Goal: Transaction & Acquisition: Purchase product/service

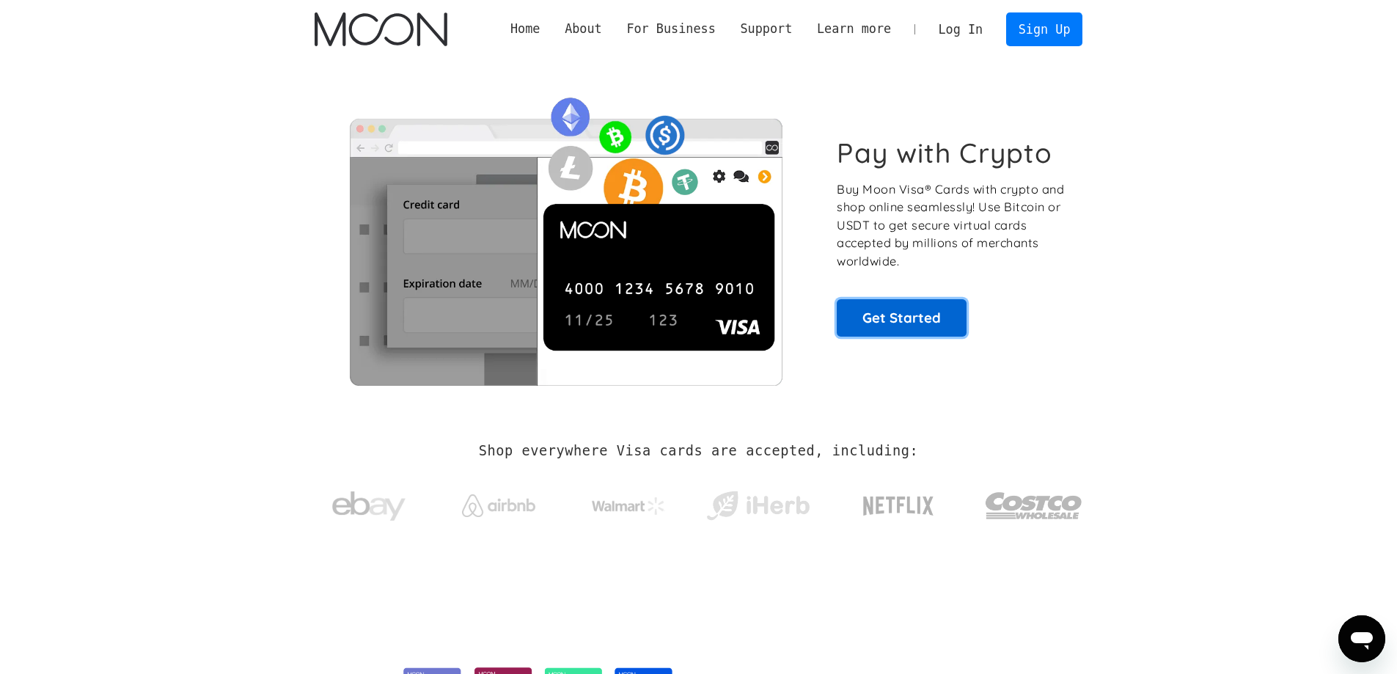
click at [901, 322] on link "Get Started" at bounding box center [902, 317] width 130 height 37
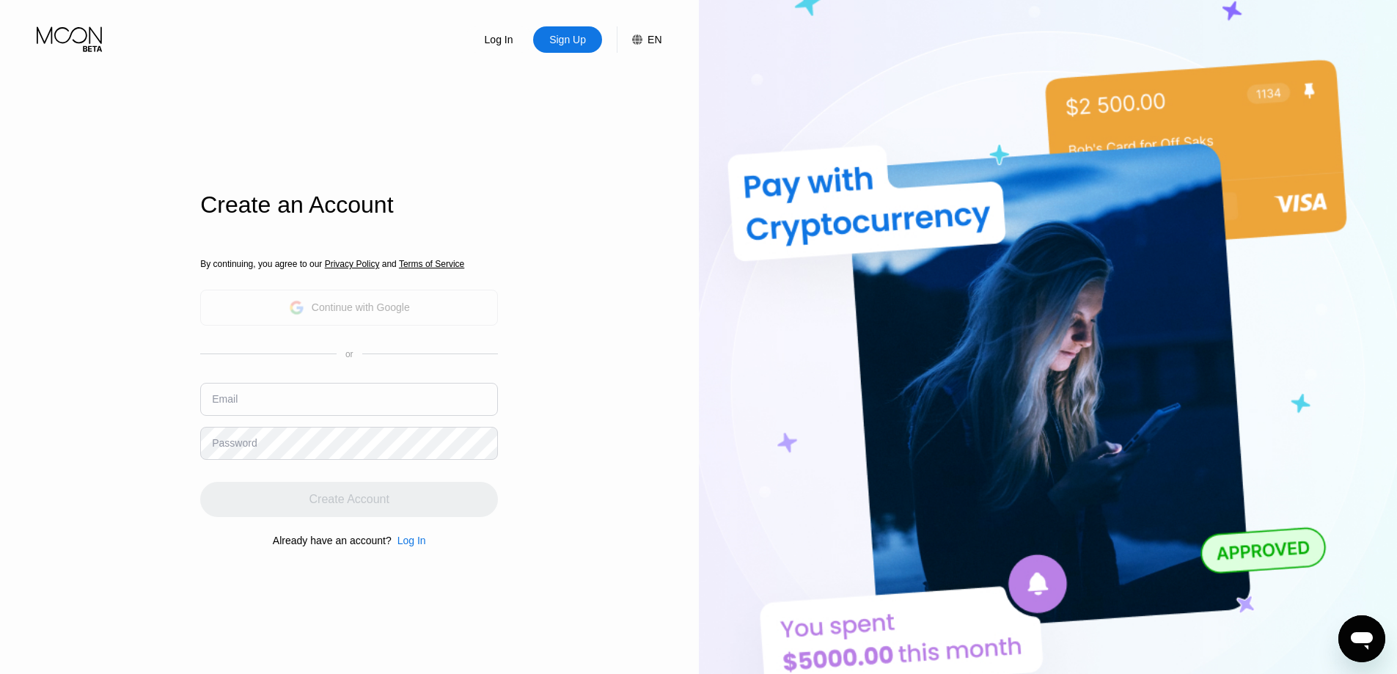
click at [445, 318] on div "Continue with Google" at bounding box center [349, 308] width 298 height 36
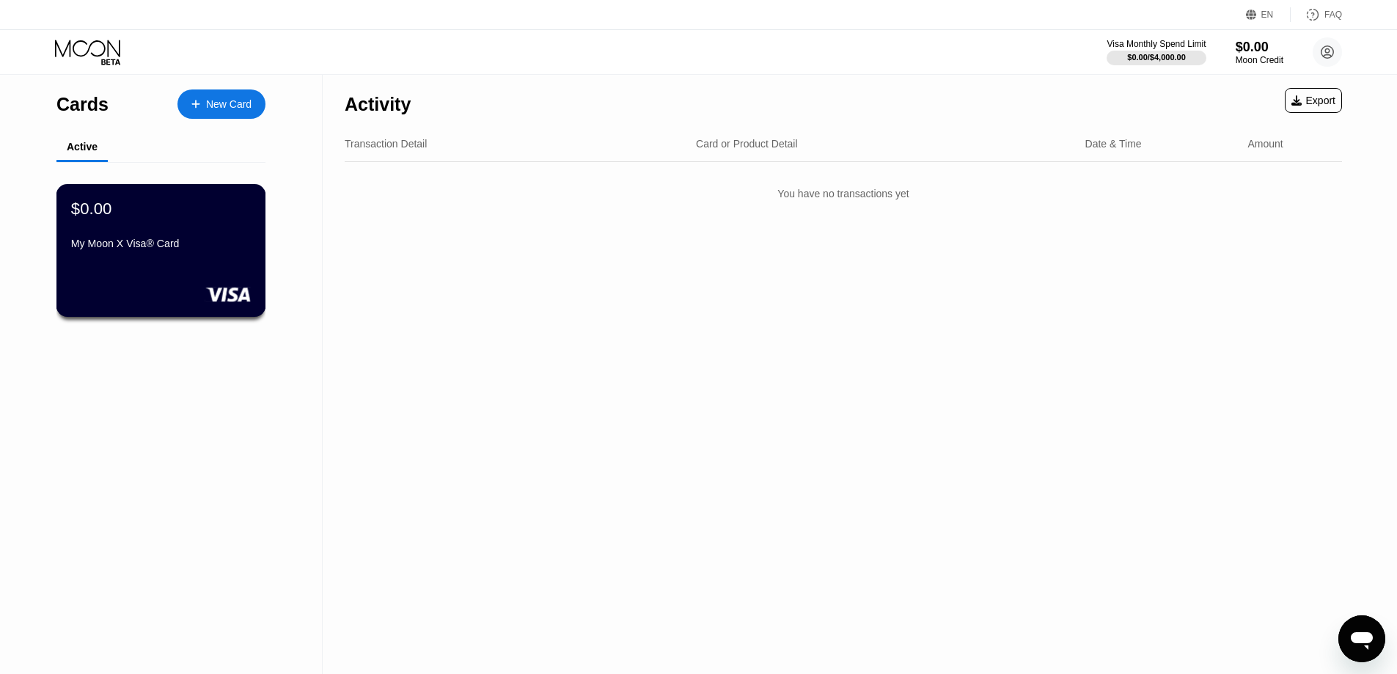
click at [199, 255] on div "My Moon X Visa® Card" at bounding box center [161, 247] width 180 height 18
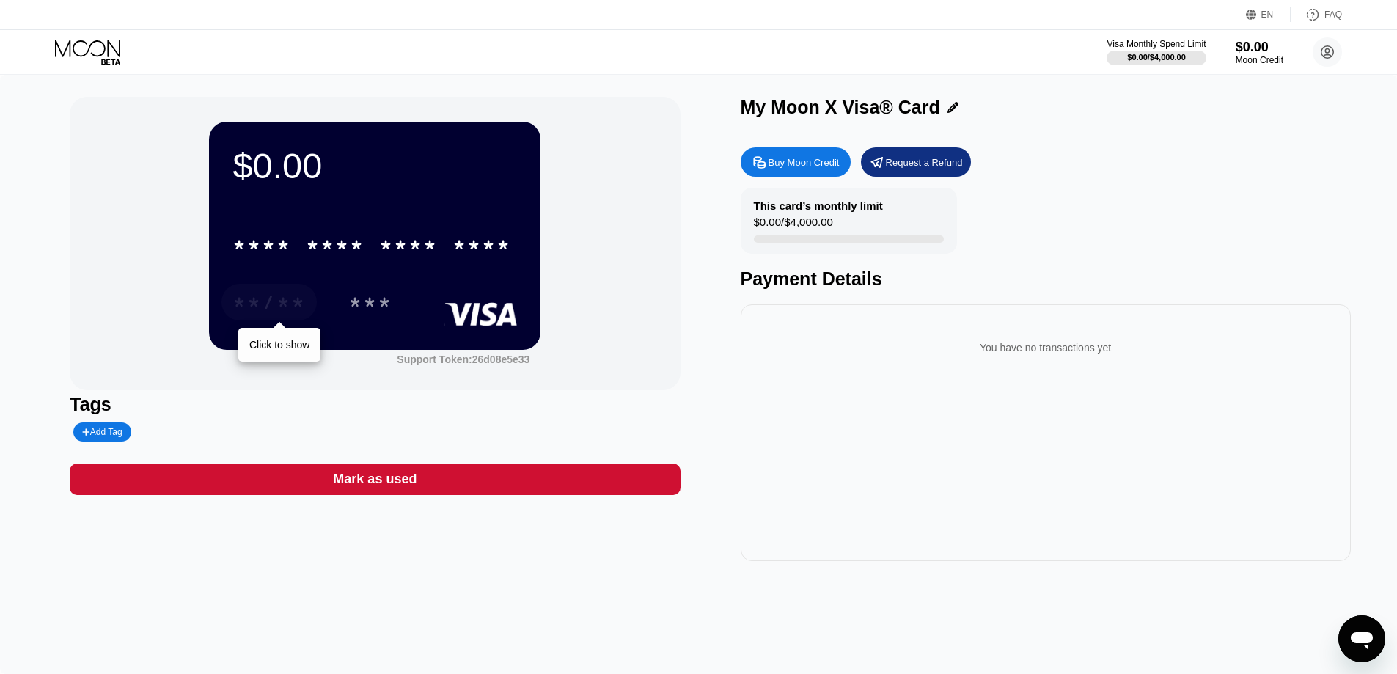
click at [300, 302] on div "**/**" at bounding box center [268, 304] width 73 height 23
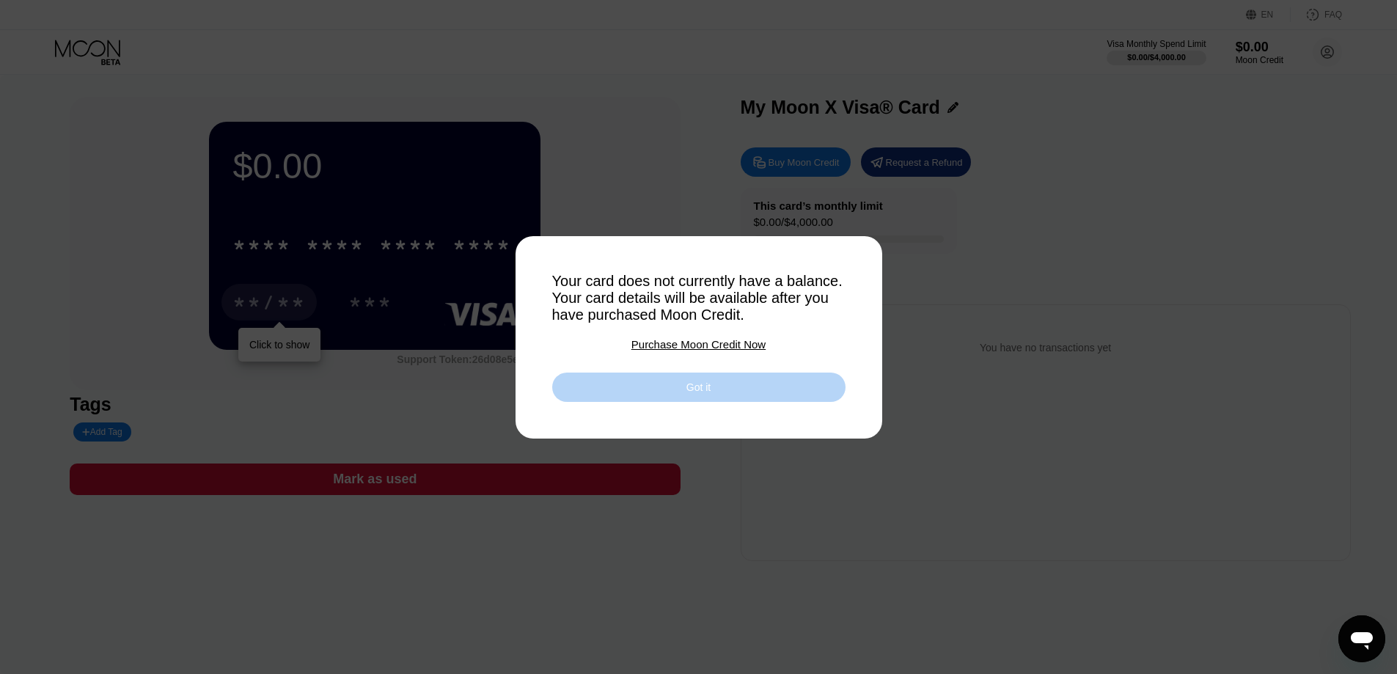
click at [637, 378] on div "Got it" at bounding box center [698, 386] width 293 height 29
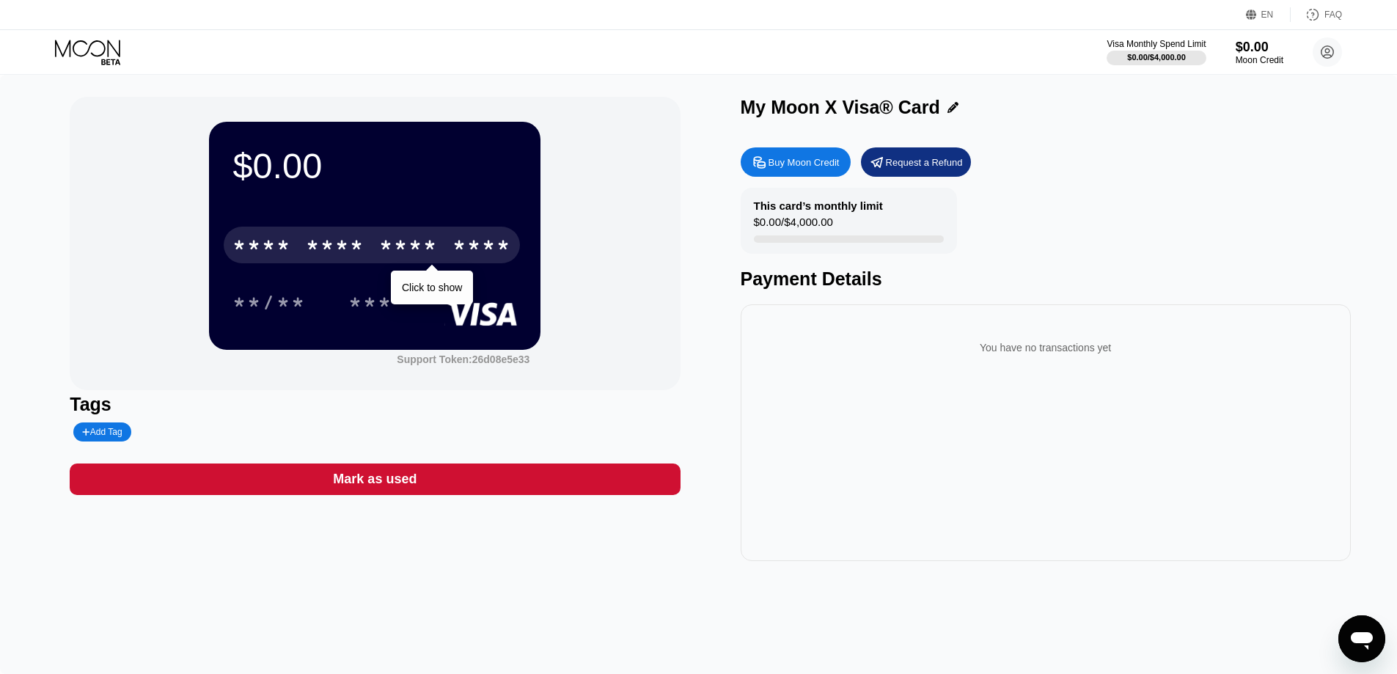
click at [290, 251] on div "* * * *" at bounding box center [261, 246] width 59 height 23
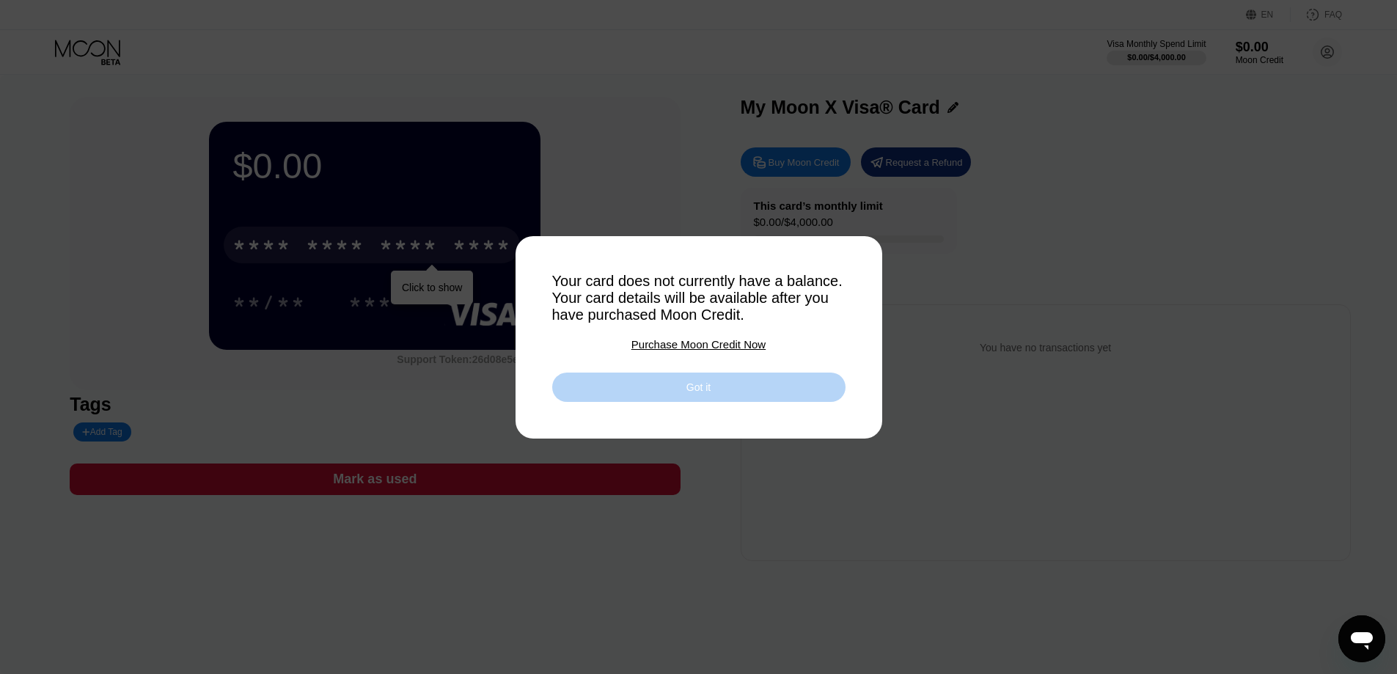
click at [726, 382] on div "Got it" at bounding box center [698, 386] width 293 height 29
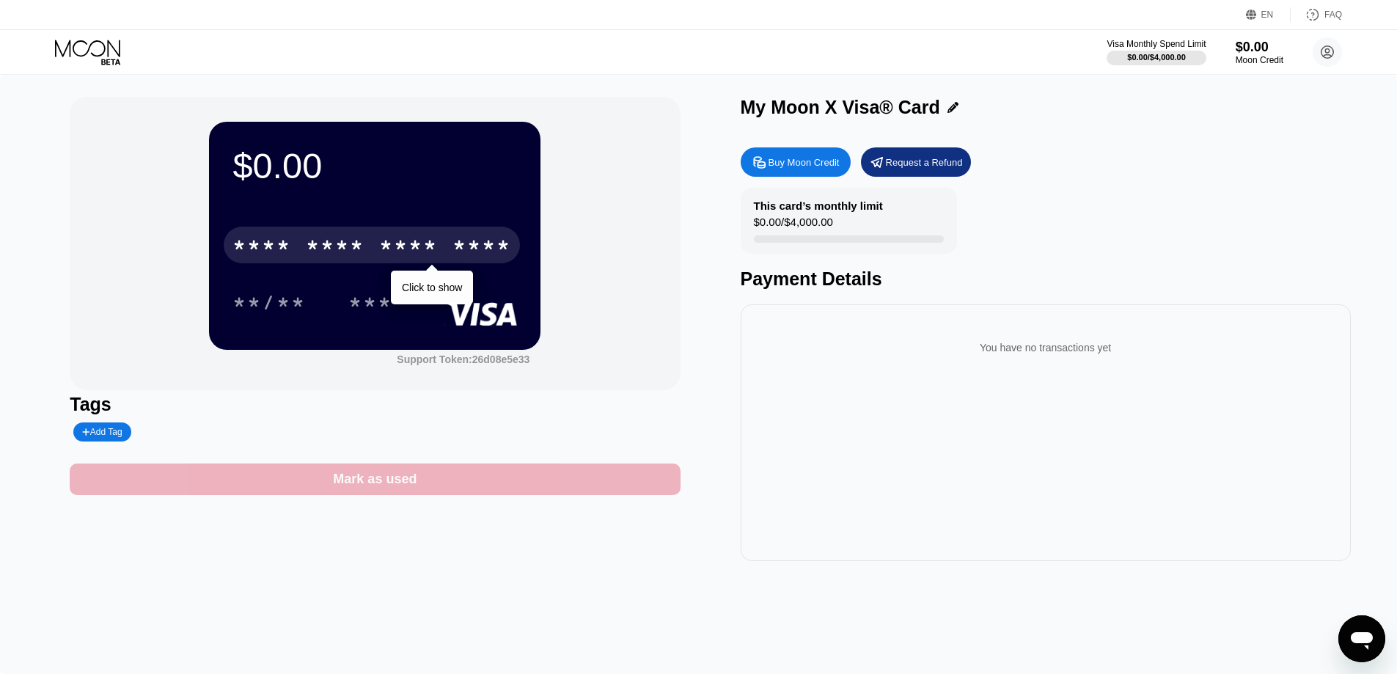
click at [445, 483] on div "Mark as used" at bounding box center [375, 479] width 610 height 32
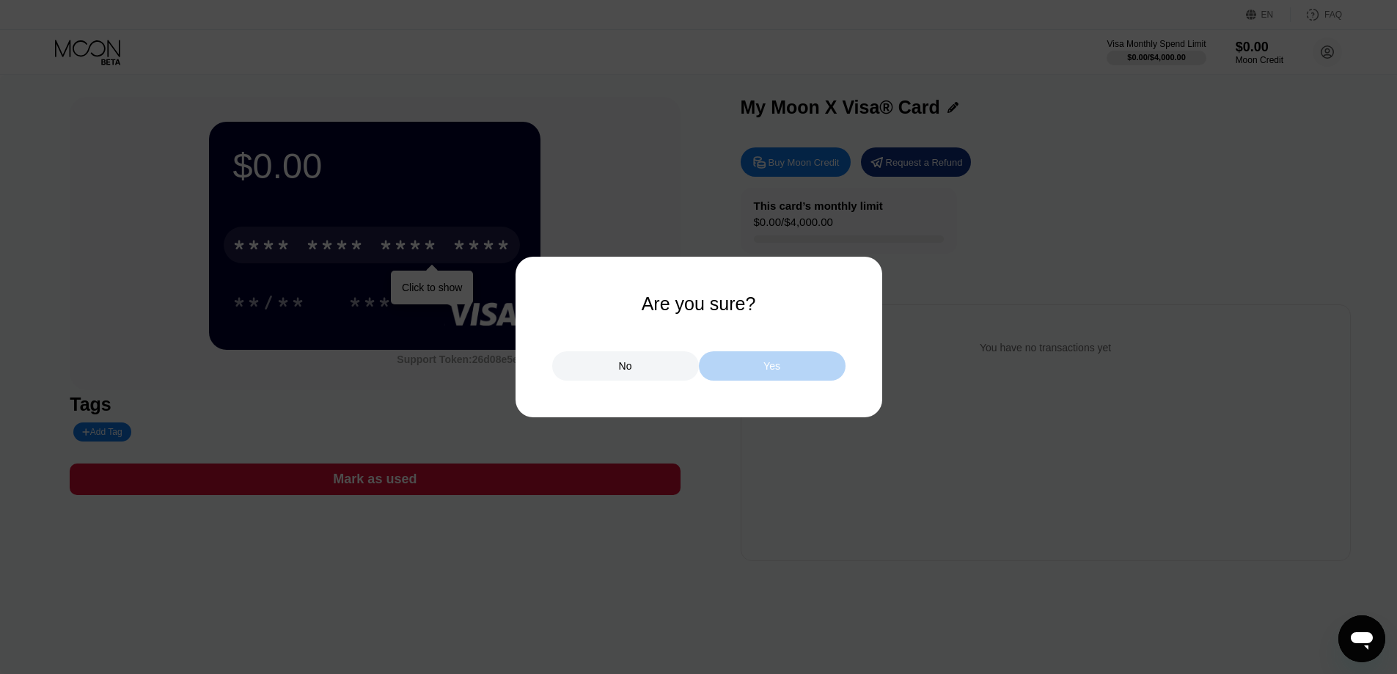
click at [716, 370] on div "Yes" at bounding box center [772, 365] width 147 height 29
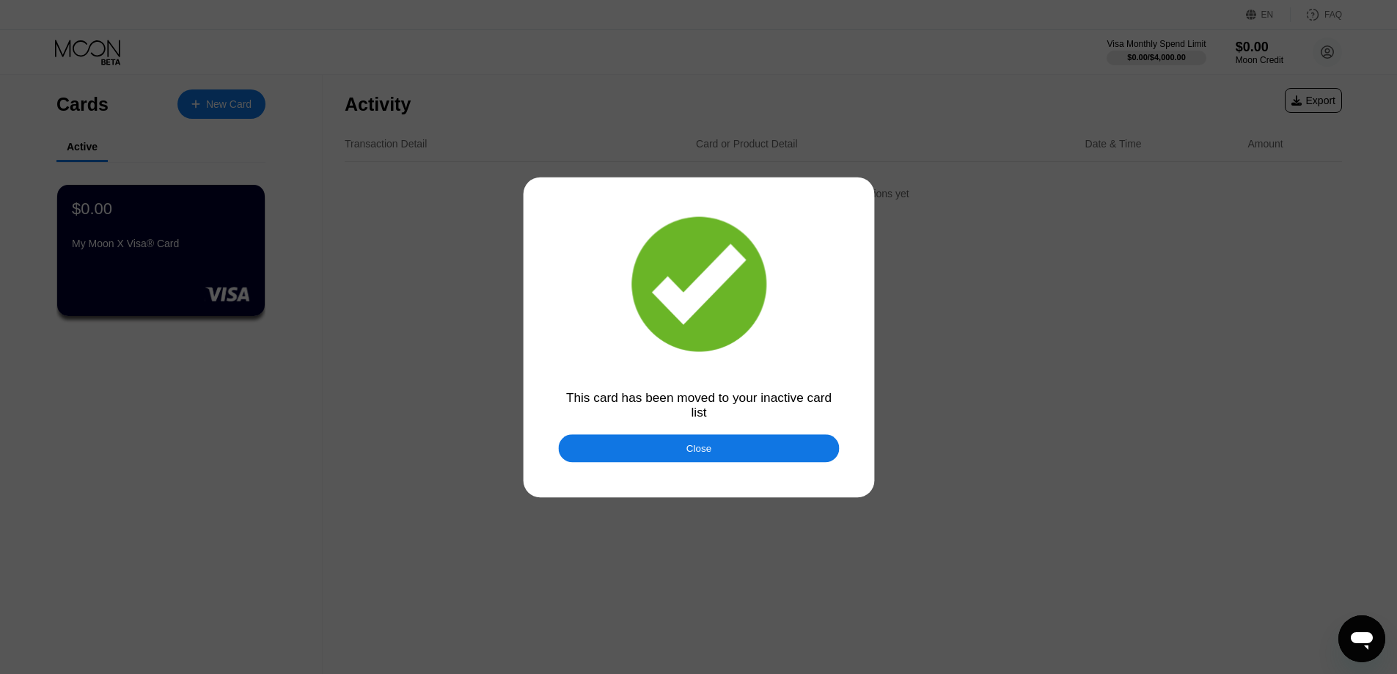
click at [470, 476] on div at bounding box center [704, 337] width 1408 height 674
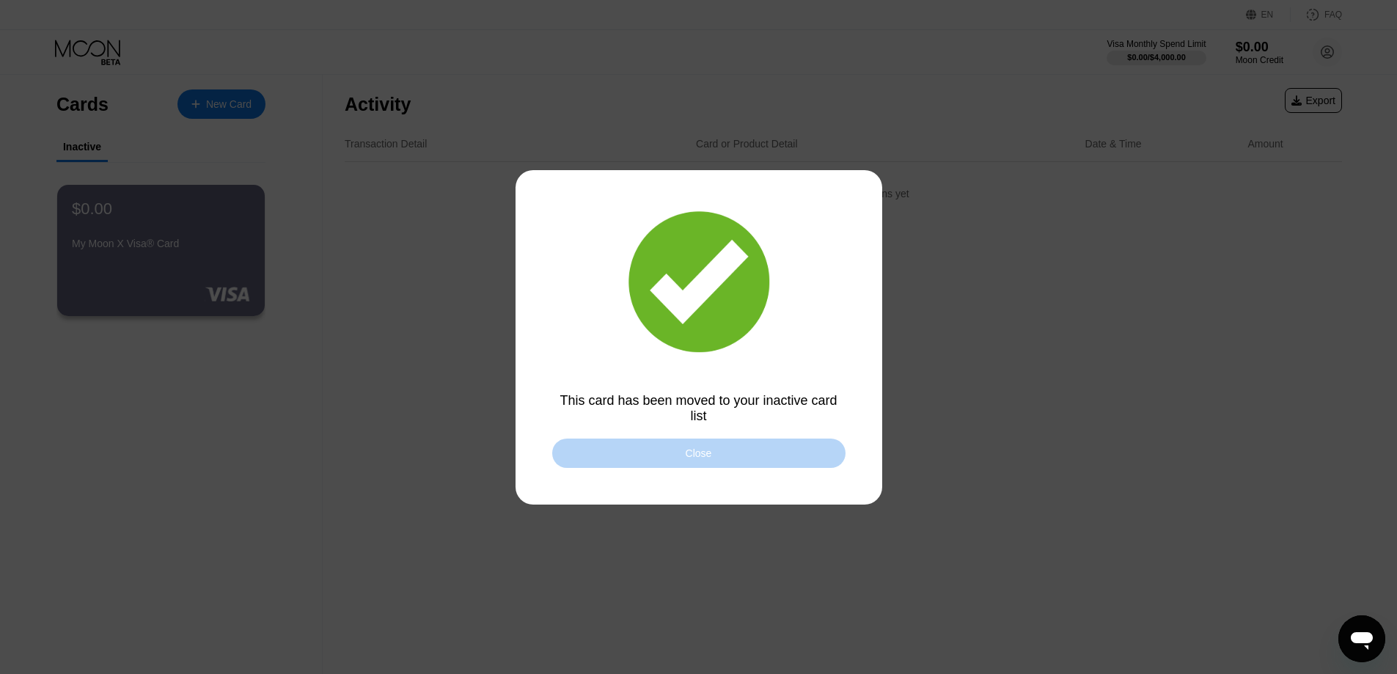
click at [568, 454] on div "Close" at bounding box center [698, 452] width 293 height 29
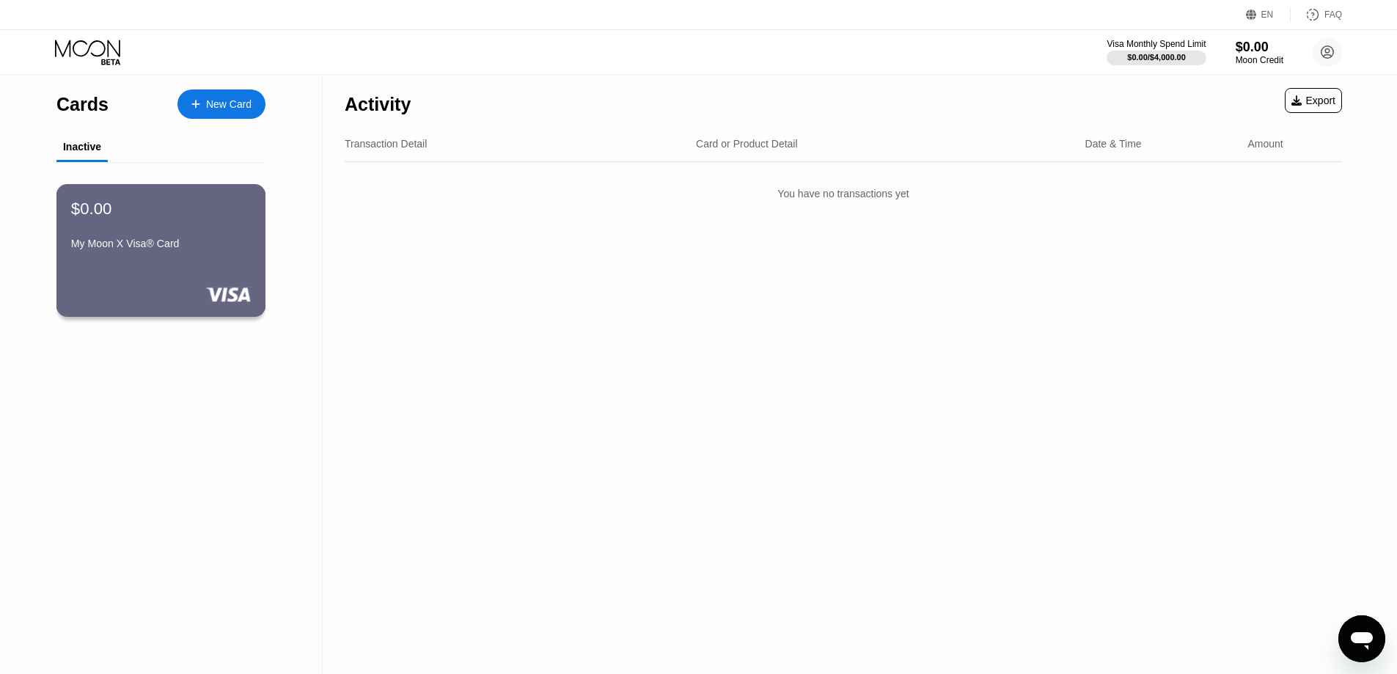
click at [182, 273] on div "$0.00 My Moon X Visa® Card" at bounding box center [161, 250] width 210 height 133
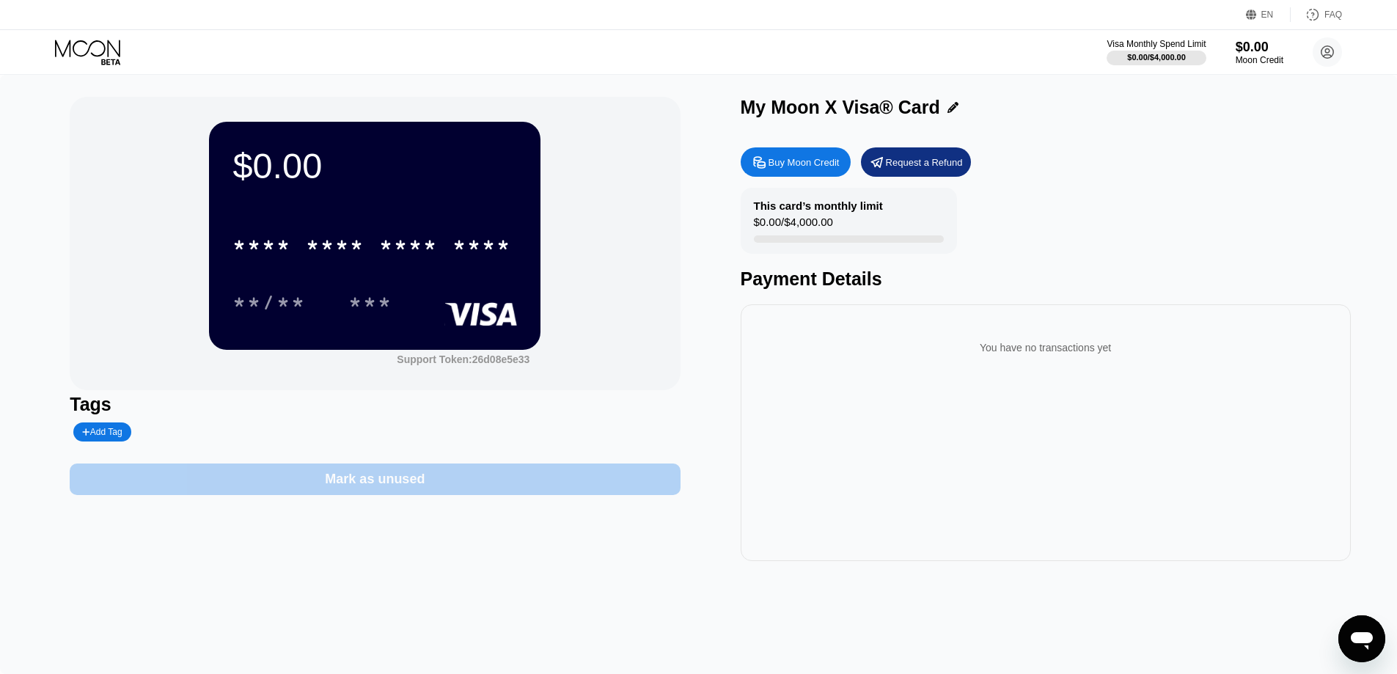
click at [482, 494] on div "Mark as unused" at bounding box center [375, 479] width 610 height 32
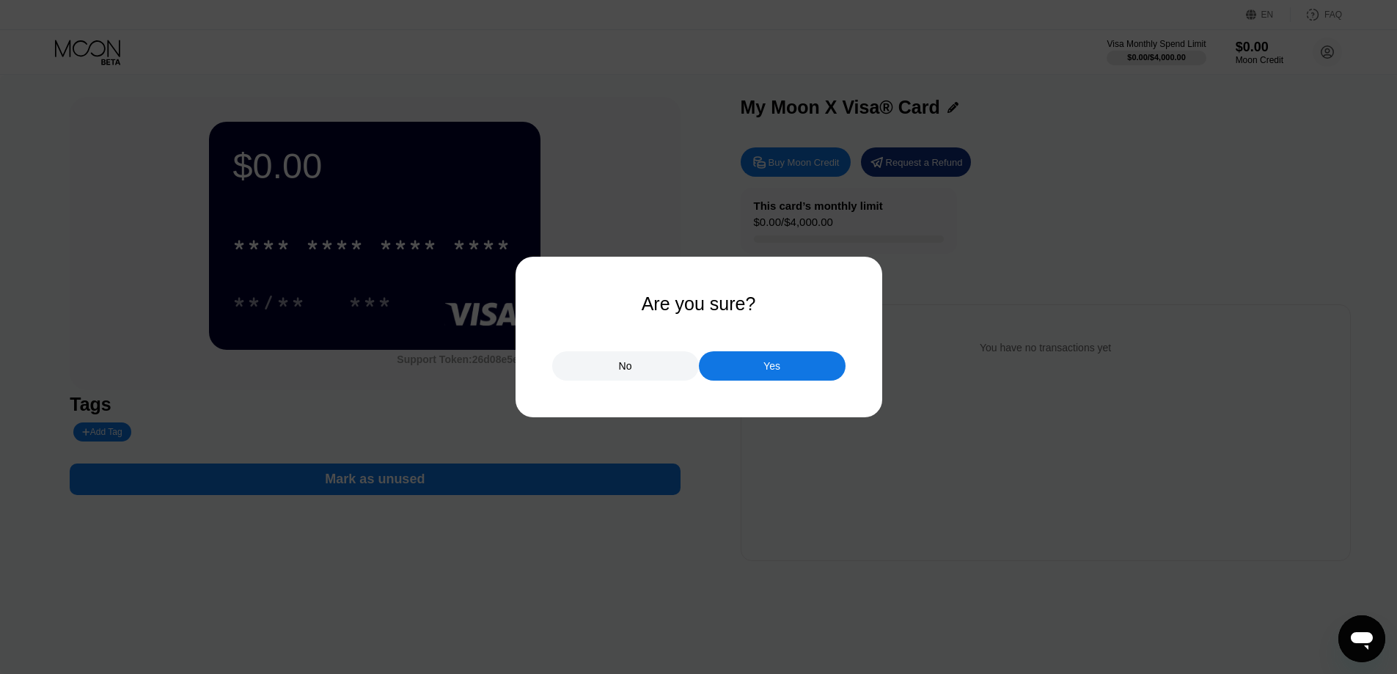
click at [746, 356] on div "Yes" at bounding box center [772, 365] width 147 height 29
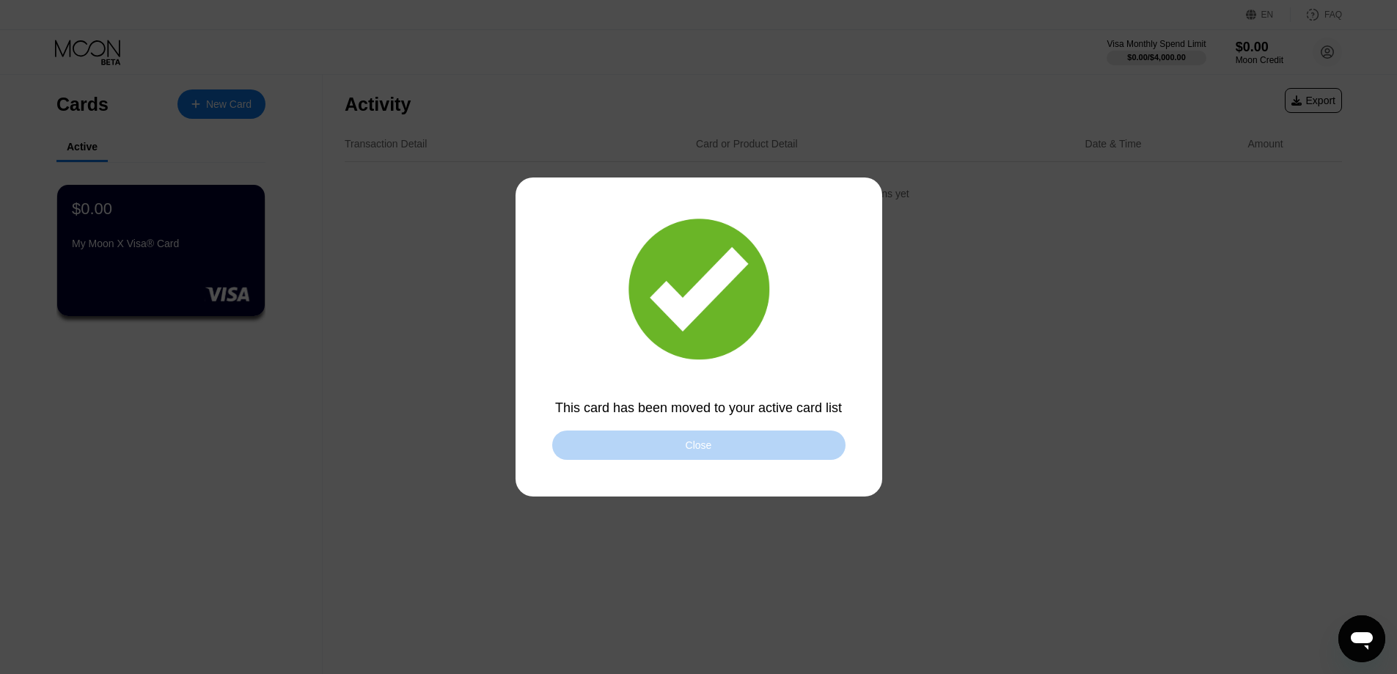
click at [706, 445] on div "Close" at bounding box center [699, 445] width 26 height 12
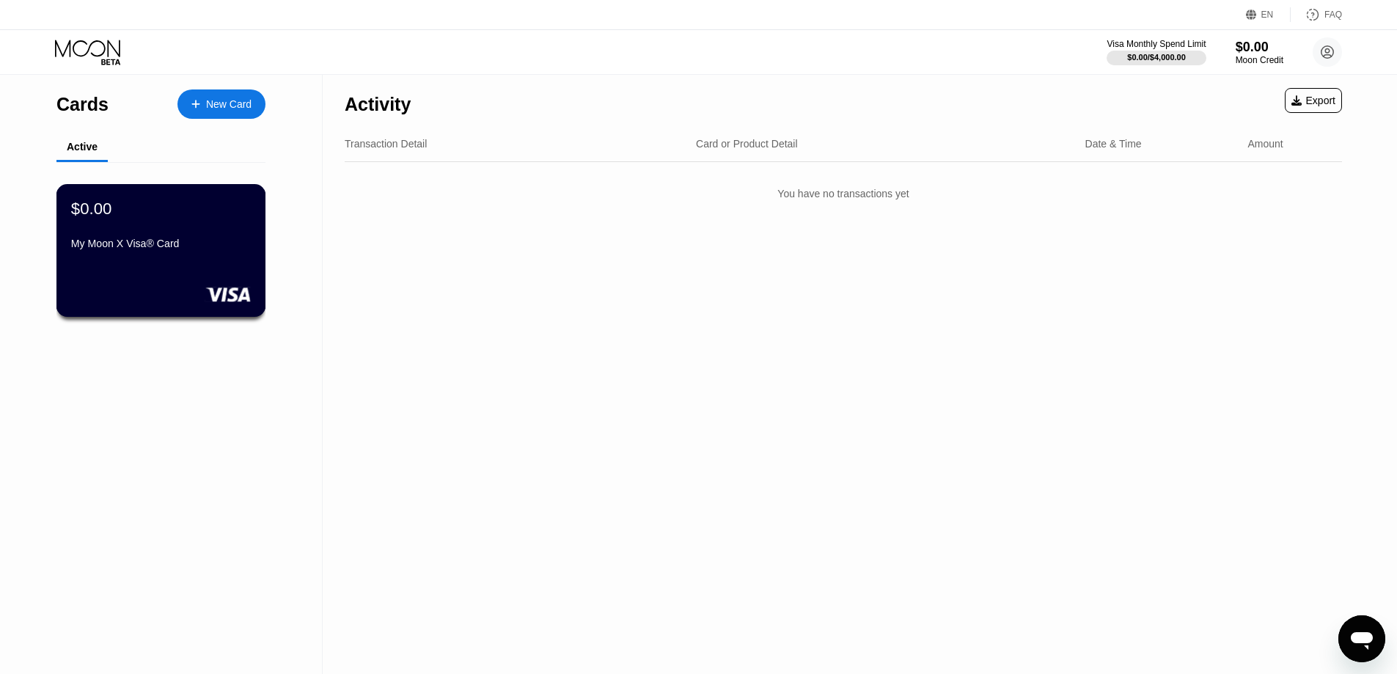
click at [194, 280] on div "$0.00 My Moon X Visa® Card" at bounding box center [161, 250] width 210 height 133
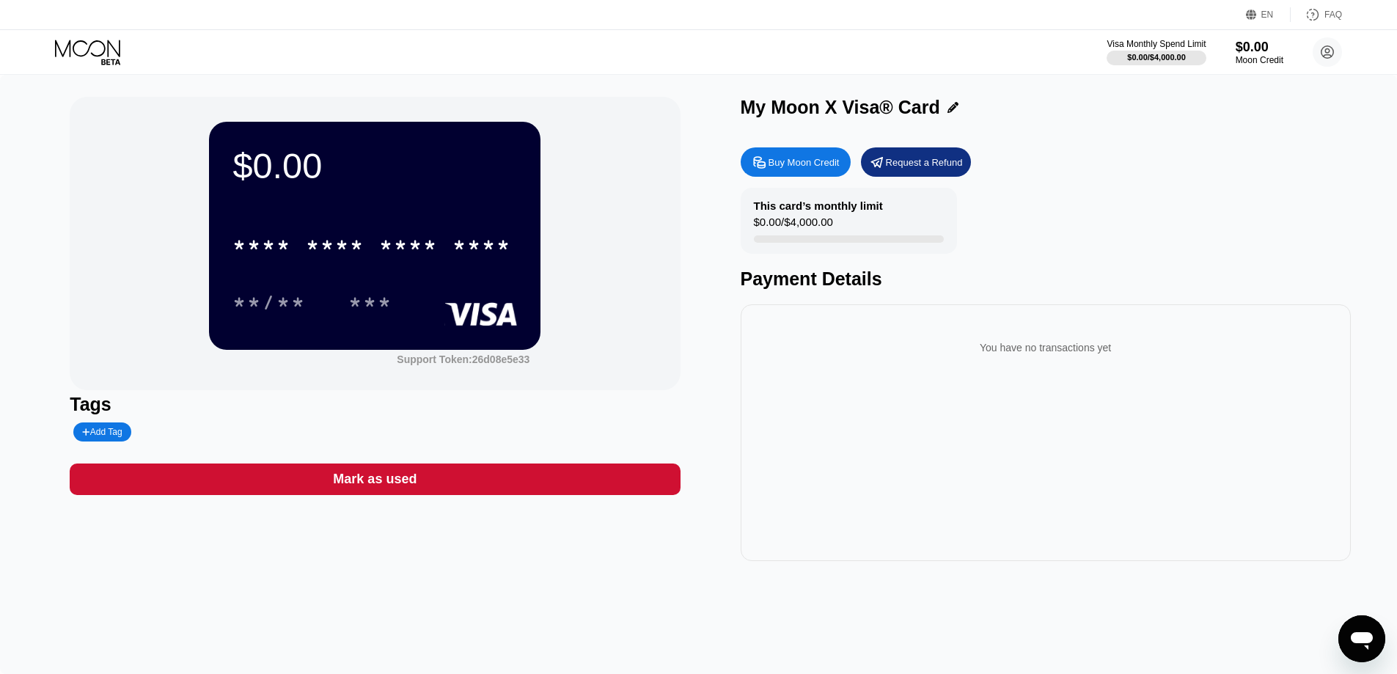
click at [921, 173] on div "Request a Refund" at bounding box center [916, 161] width 110 height 29
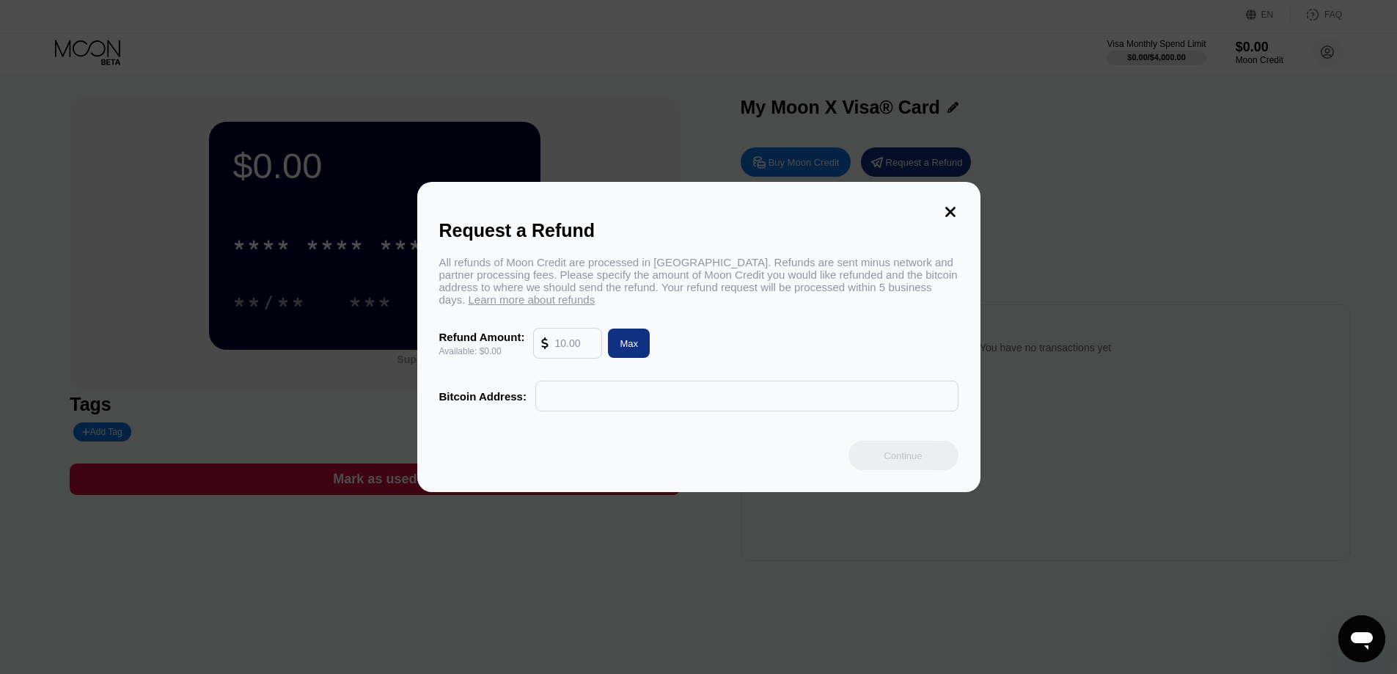
click at [576, 350] on input "text" at bounding box center [574, 342] width 40 height 29
click at [952, 210] on icon at bounding box center [950, 212] width 10 height 10
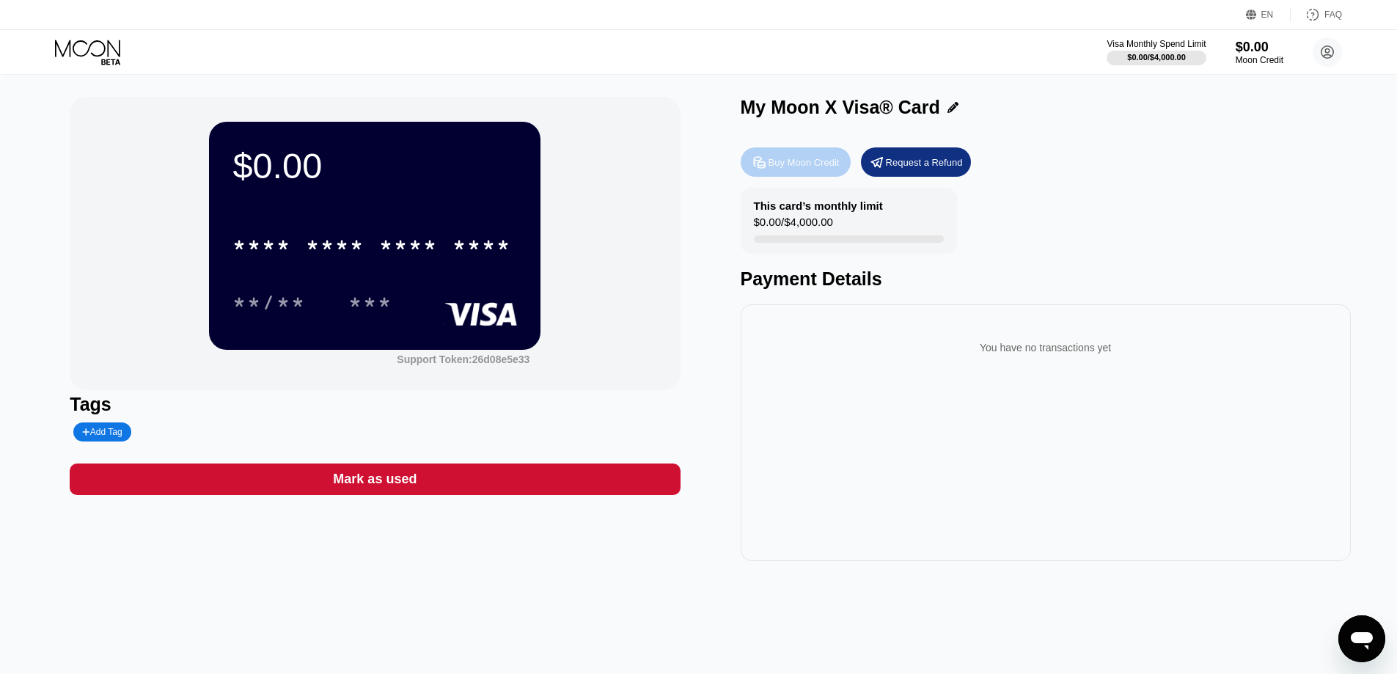
click at [827, 175] on div "Buy Moon Credit" at bounding box center [796, 161] width 110 height 29
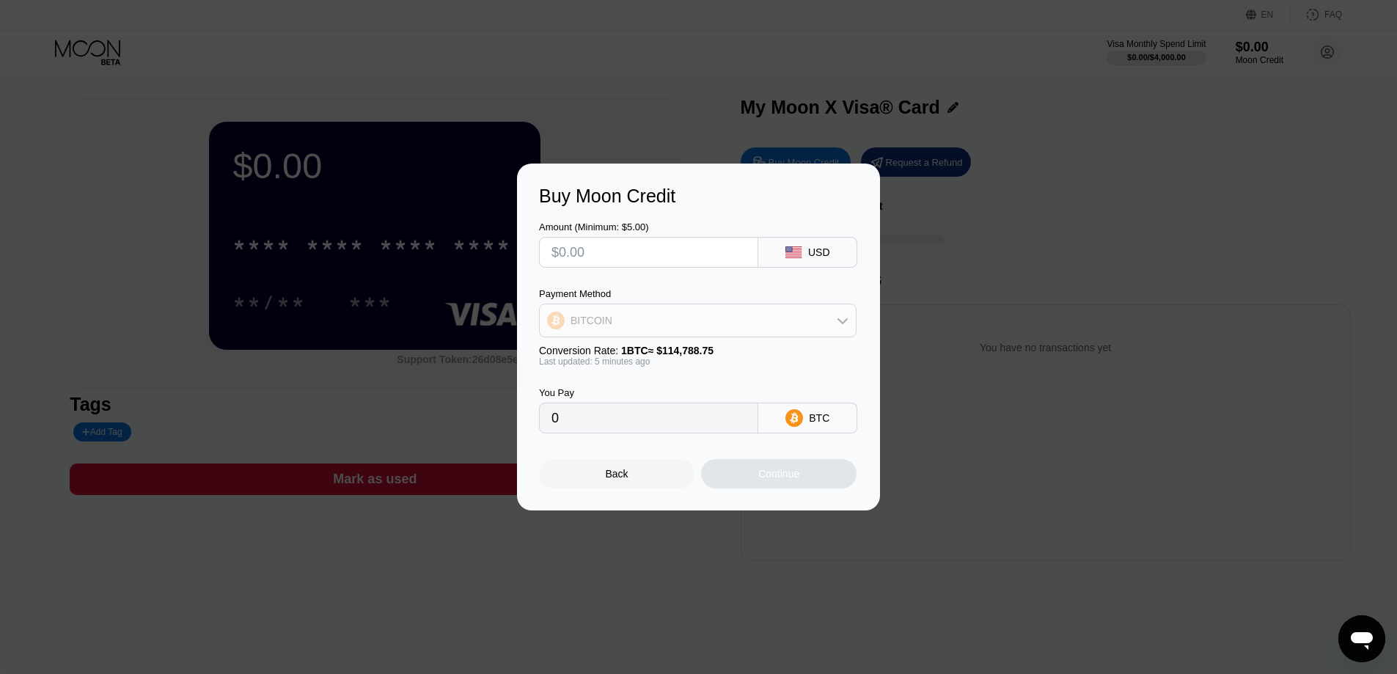
click at [818, 315] on div "BITCOIN" at bounding box center [698, 320] width 316 height 29
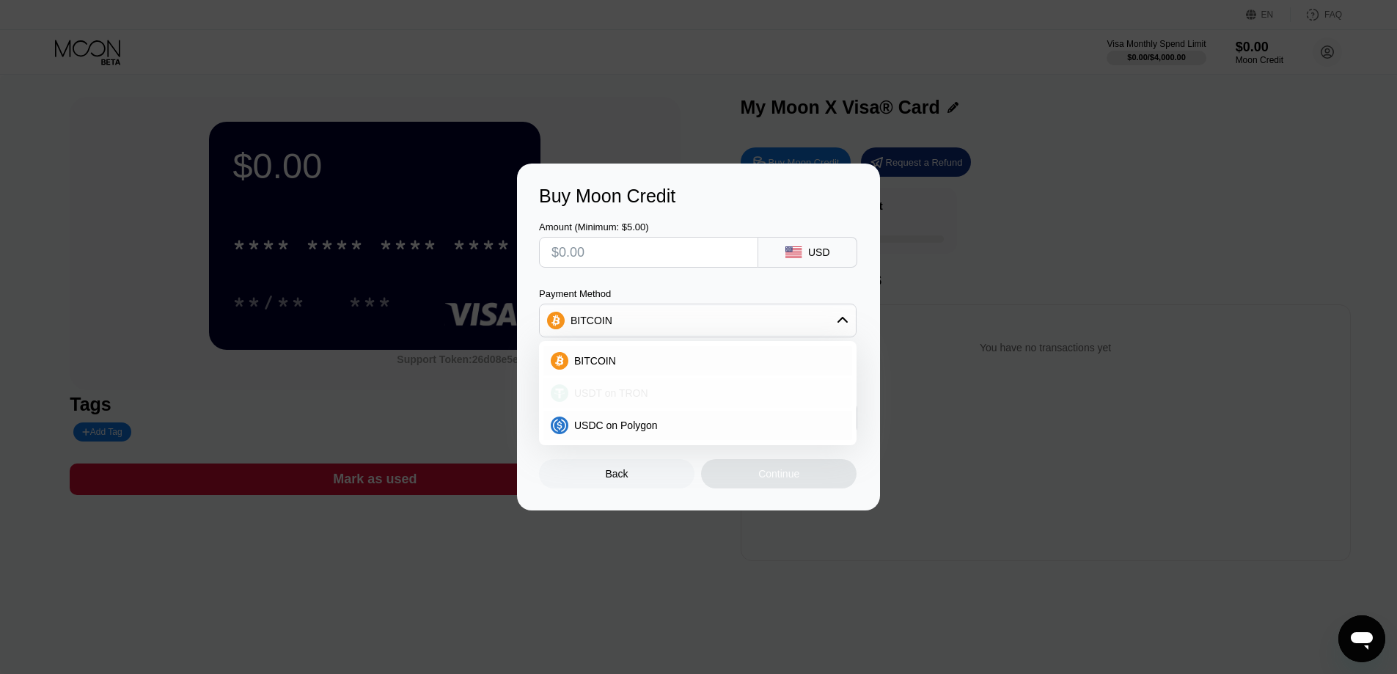
click at [693, 387] on div "USDT on TRON" at bounding box center [706, 393] width 276 height 12
type input "0.00"
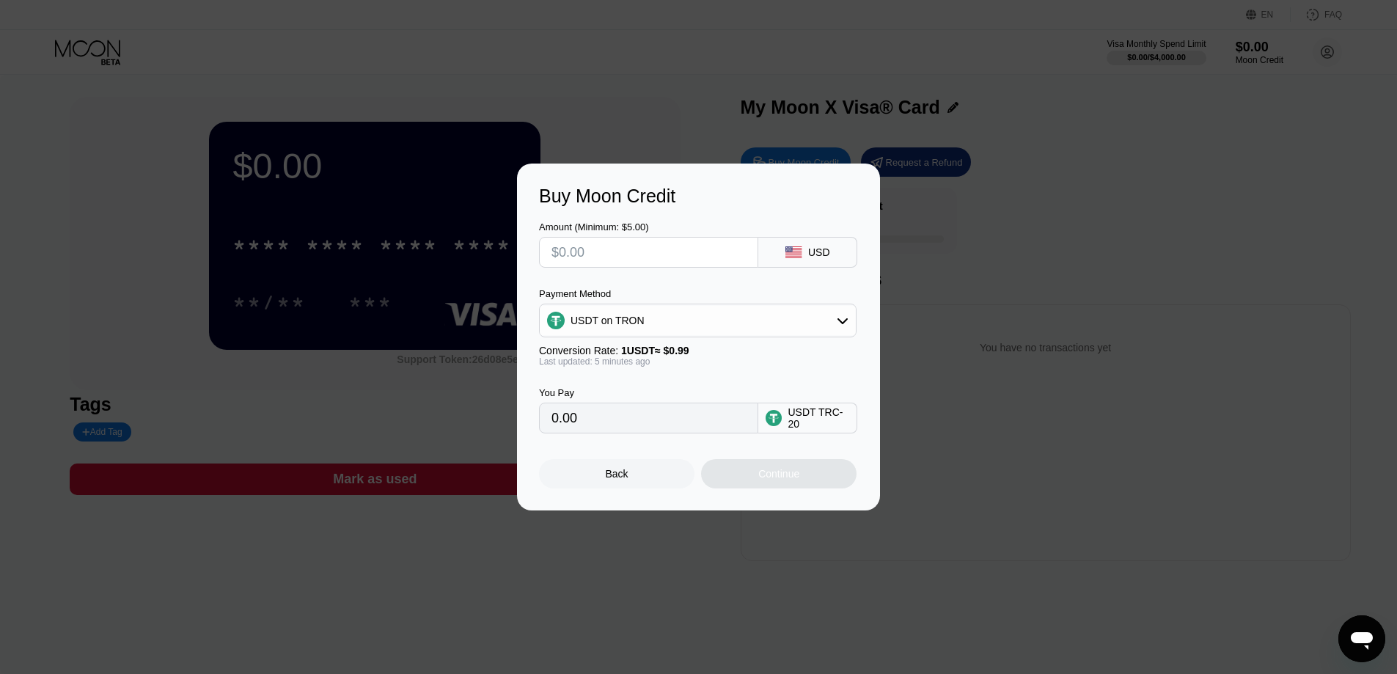
click at [724, 252] on input "text" at bounding box center [648, 252] width 194 height 29
click at [653, 469] on div "Back" at bounding box center [616, 473] width 155 height 29
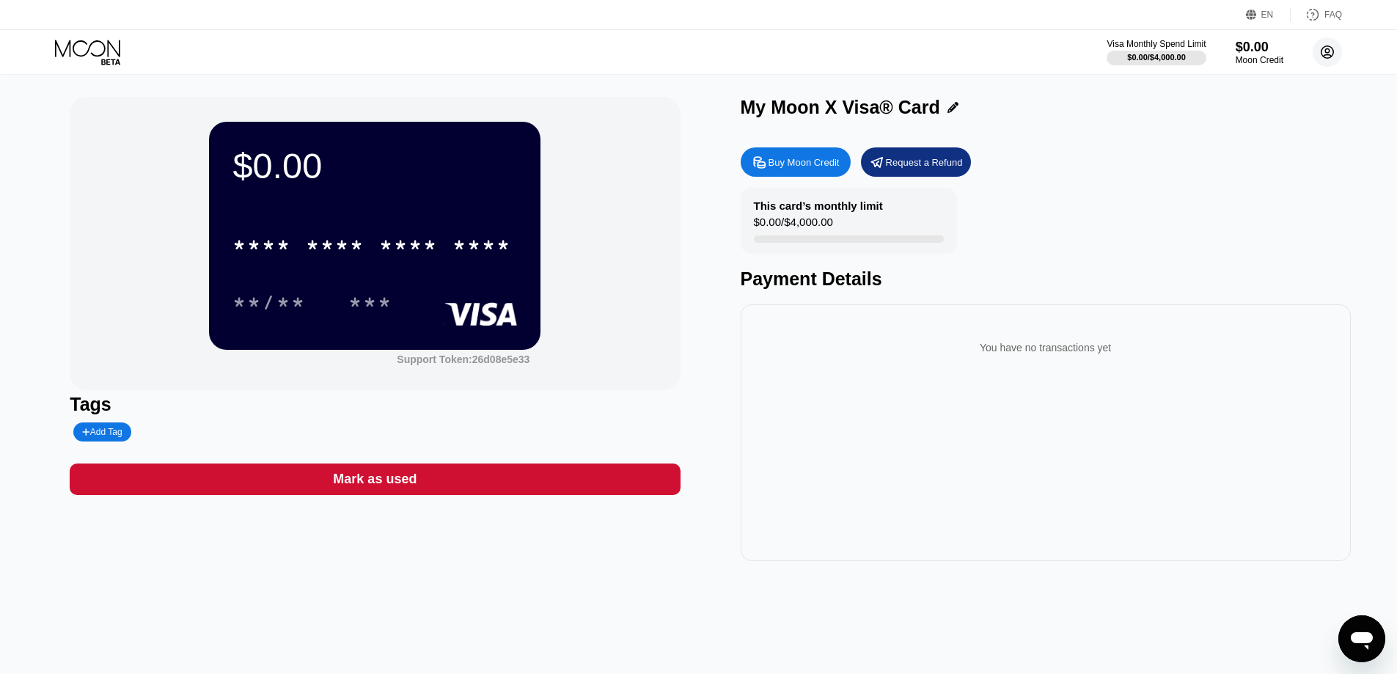
click at [1337, 52] on circle at bounding box center [1326, 51] width 29 height 29
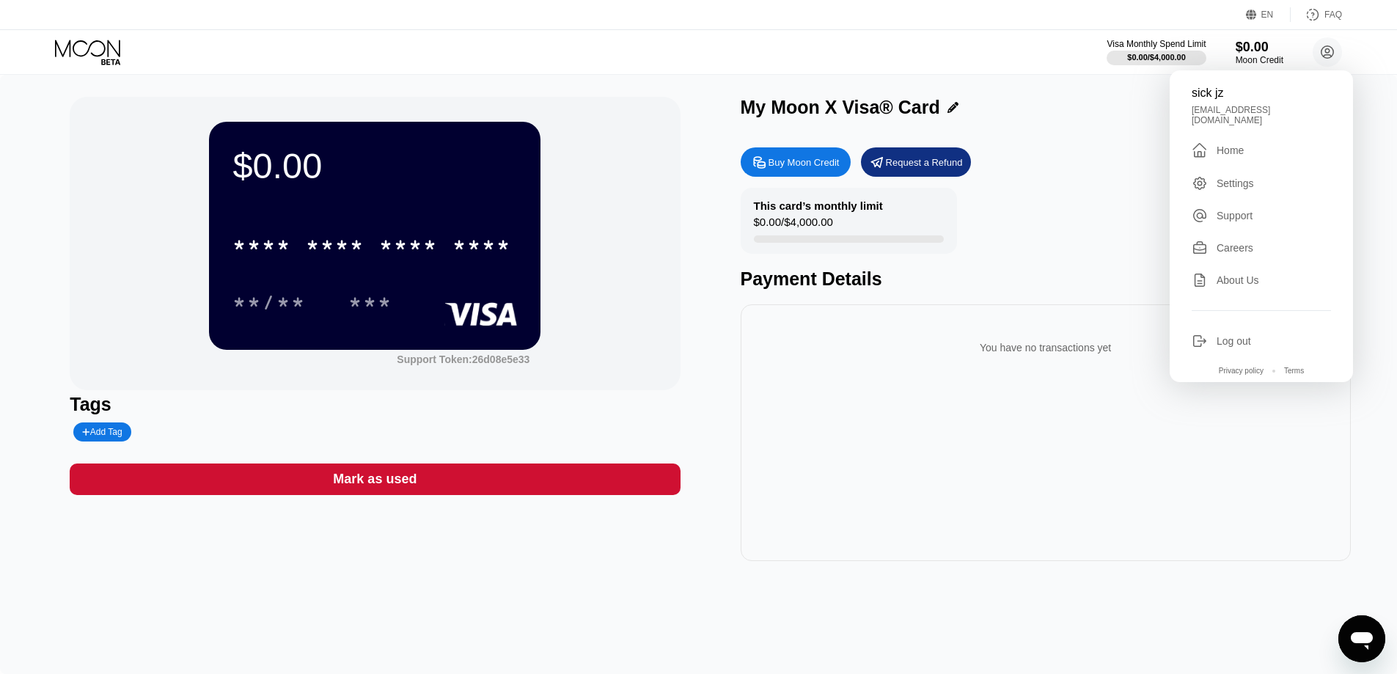
drag, startPoint x: 1104, startPoint y: 240, endPoint x: 941, endPoint y: 279, distance: 168.1
click at [1104, 240] on div "This card’s monthly limit $0.00 / $4,000.00 Payment Details" at bounding box center [1046, 239] width 610 height 102
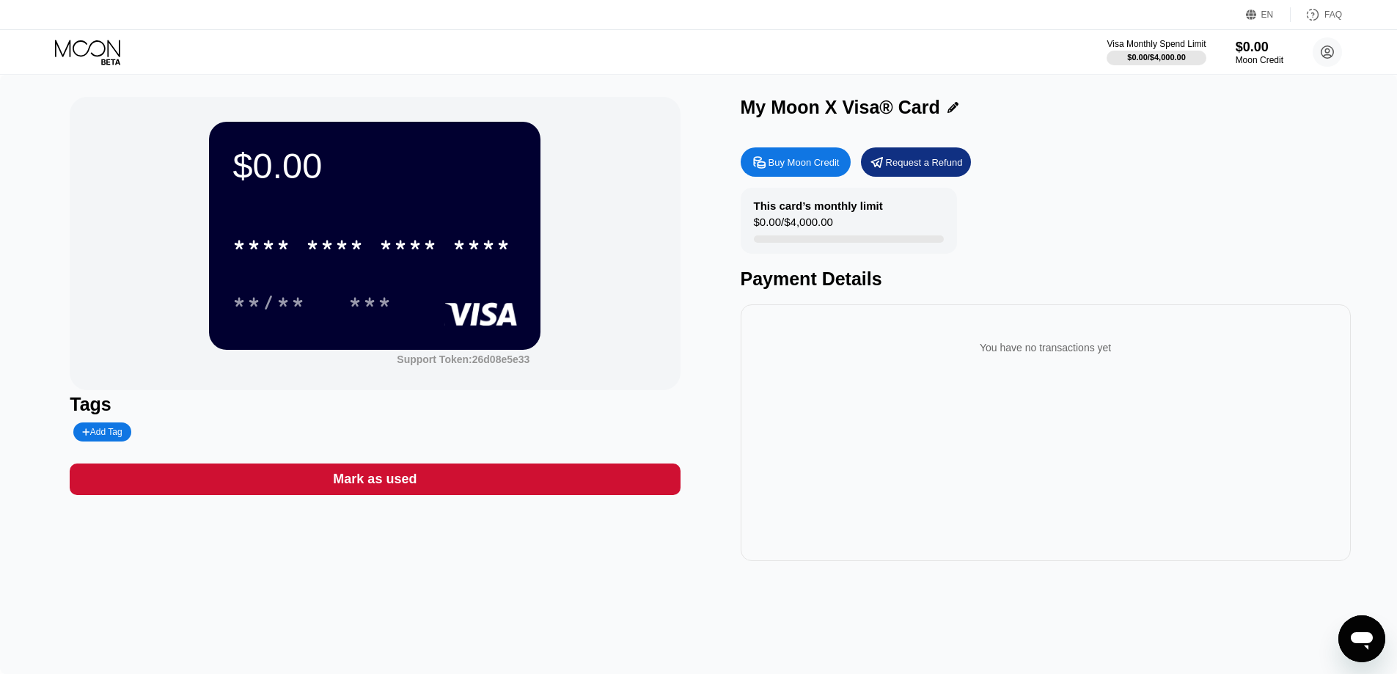
click at [300, 280] on div "* * * * * * * * * * * * **** **/** ***" at bounding box center [374, 259] width 284 height 87
drag, startPoint x: 277, startPoint y: 299, endPoint x: 285, endPoint y: 296, distance: 8.6
click at [279, 300] on div "**/**" at bounding box center [268, 304] width 73 height 23
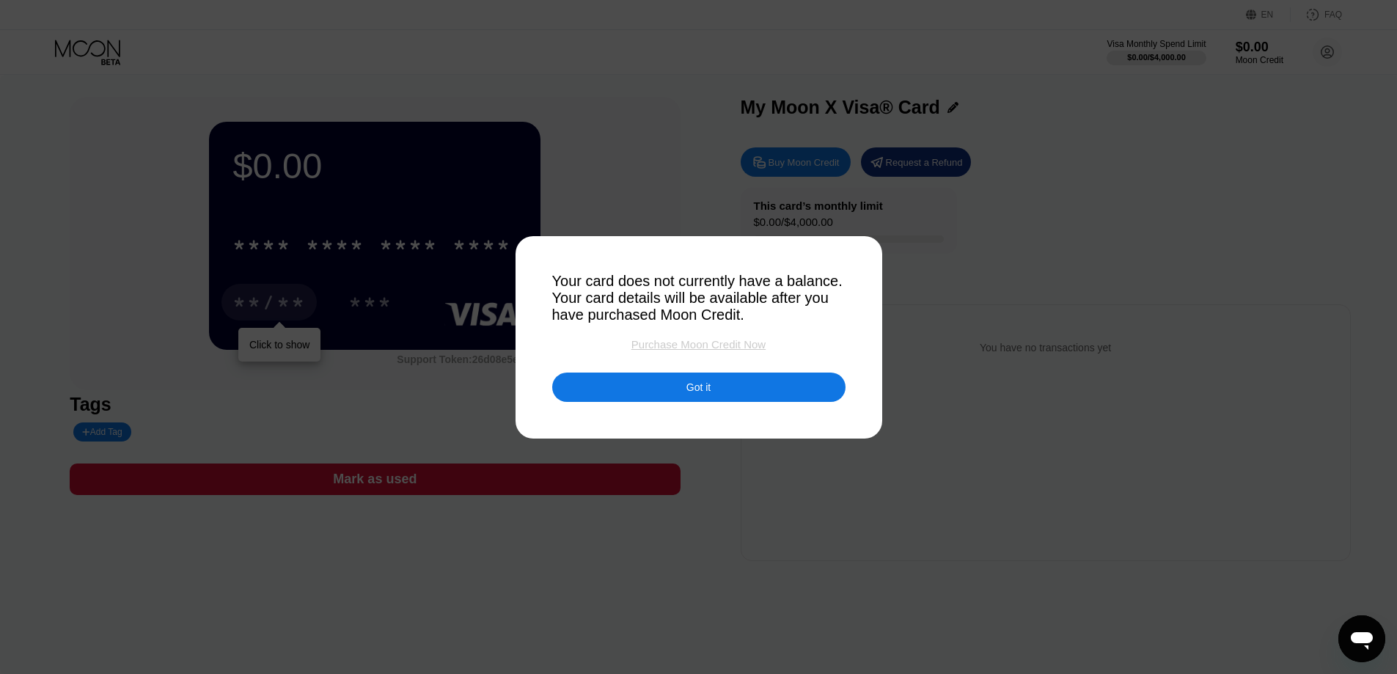
click at [674, 350] on div "Purchase Moon Credit Now" at bounding box center [698, 344] width 134 height 12
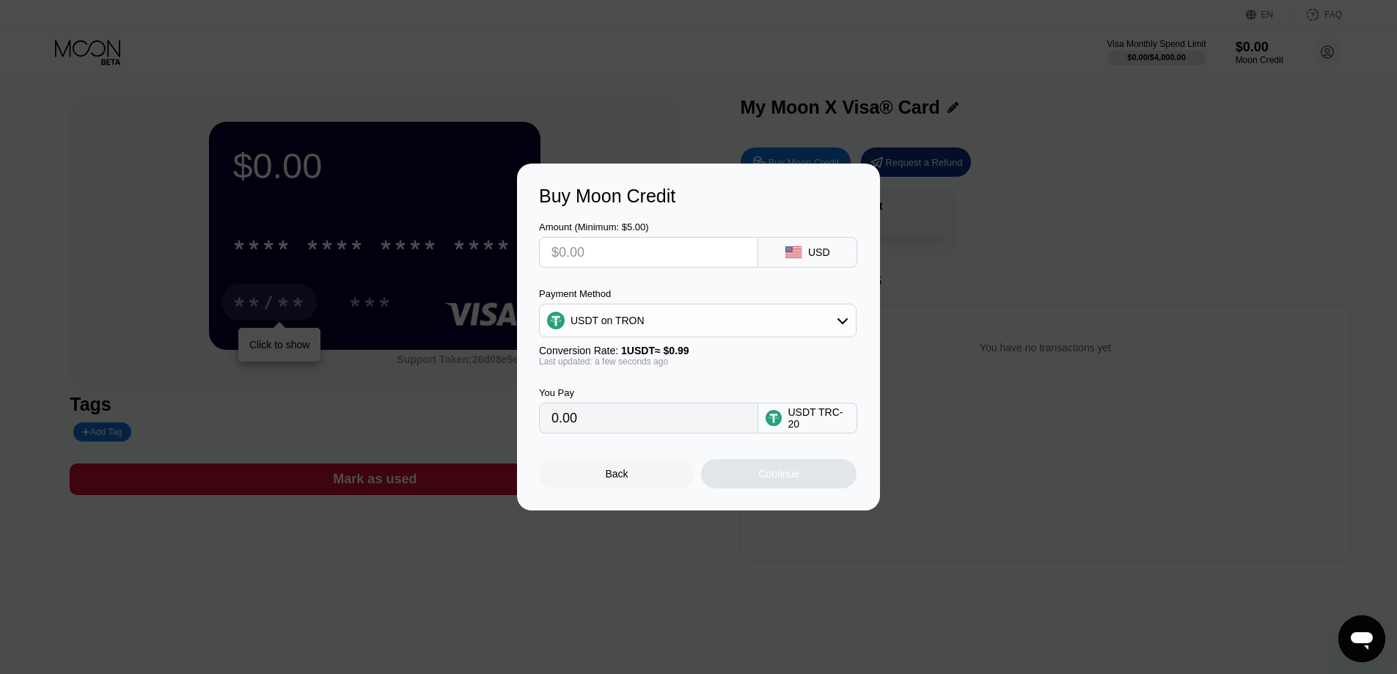
drag, startPoint x: 619, startPoint y: 478, endPoint x: 642, endPoint y: 353, distance: 126.7
click at [619, 477] on div "Back" at bounding box center [617, 474] width 23 height 12
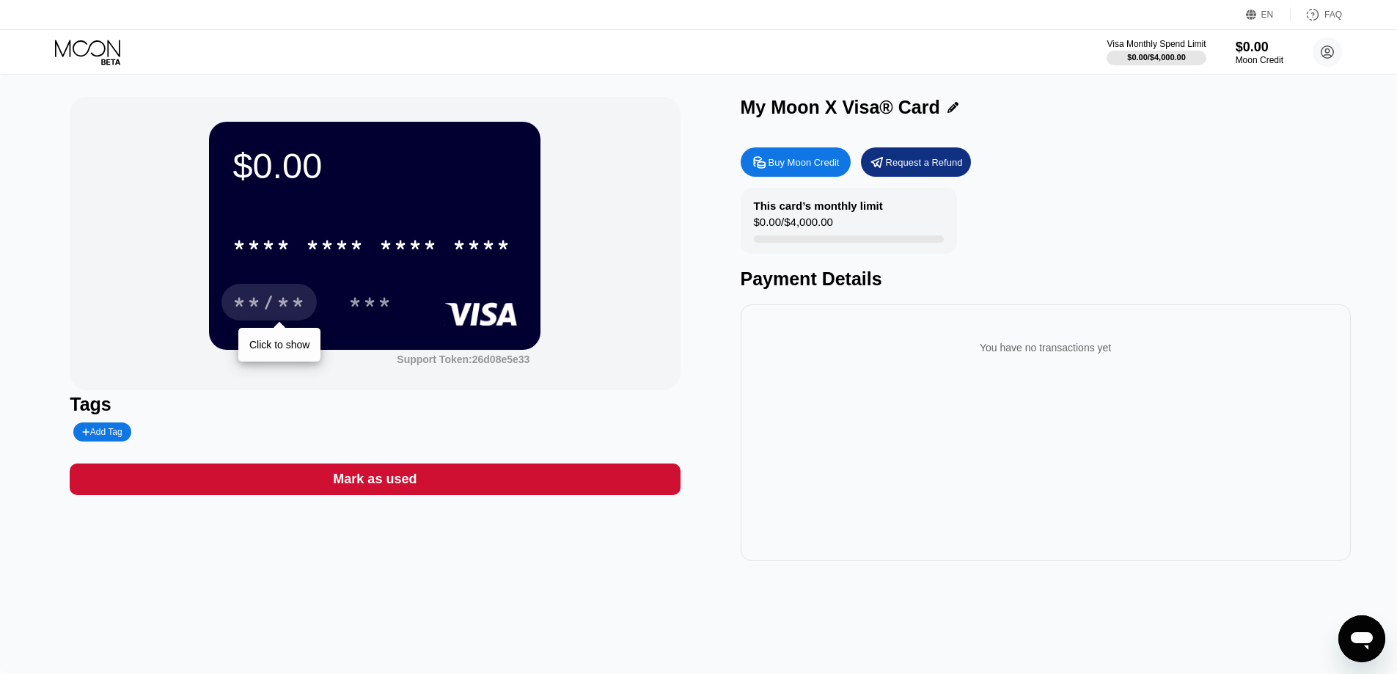
click at [880, 242] on div at bounding box center [849, 238] width 190 height 7
click at [1246, 62] on div "Moon Credit" at bounding box center [1259, 60] width 49 height 10
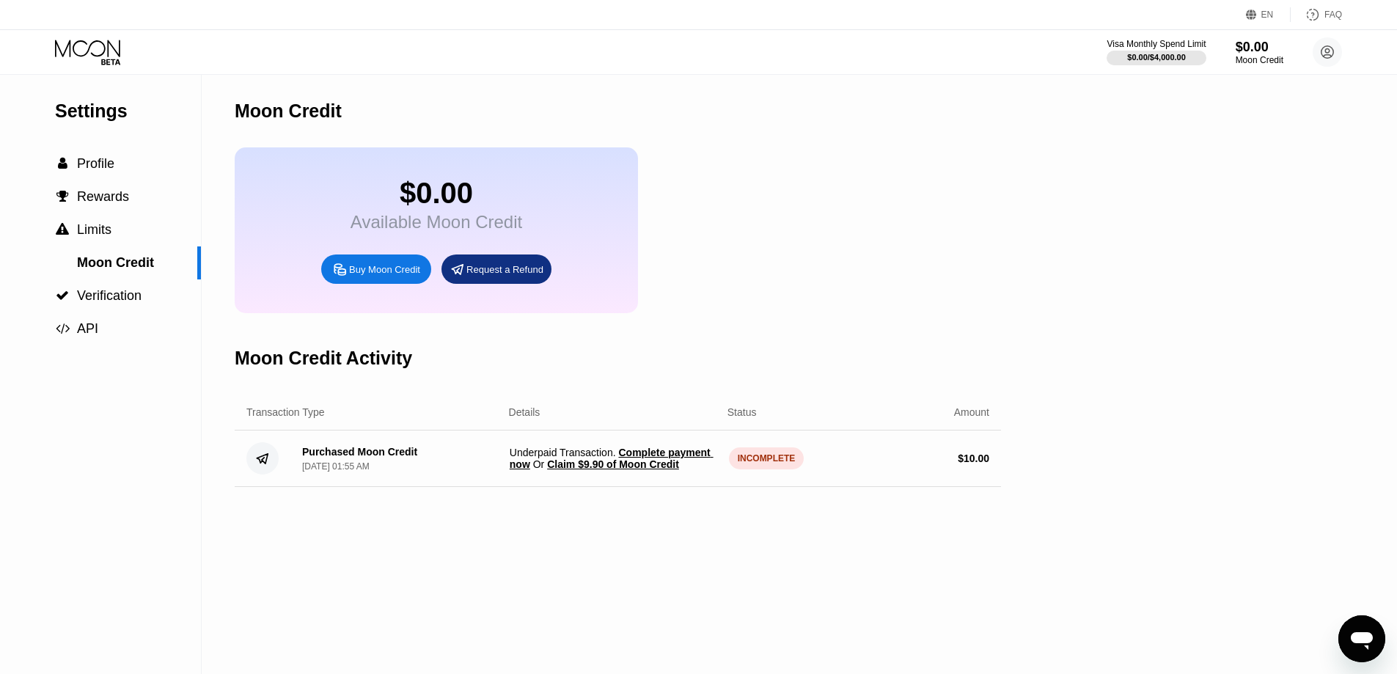
click at [660, 468] on span "Complete payment now" at bounding box center [612, 458] width 204 height 23
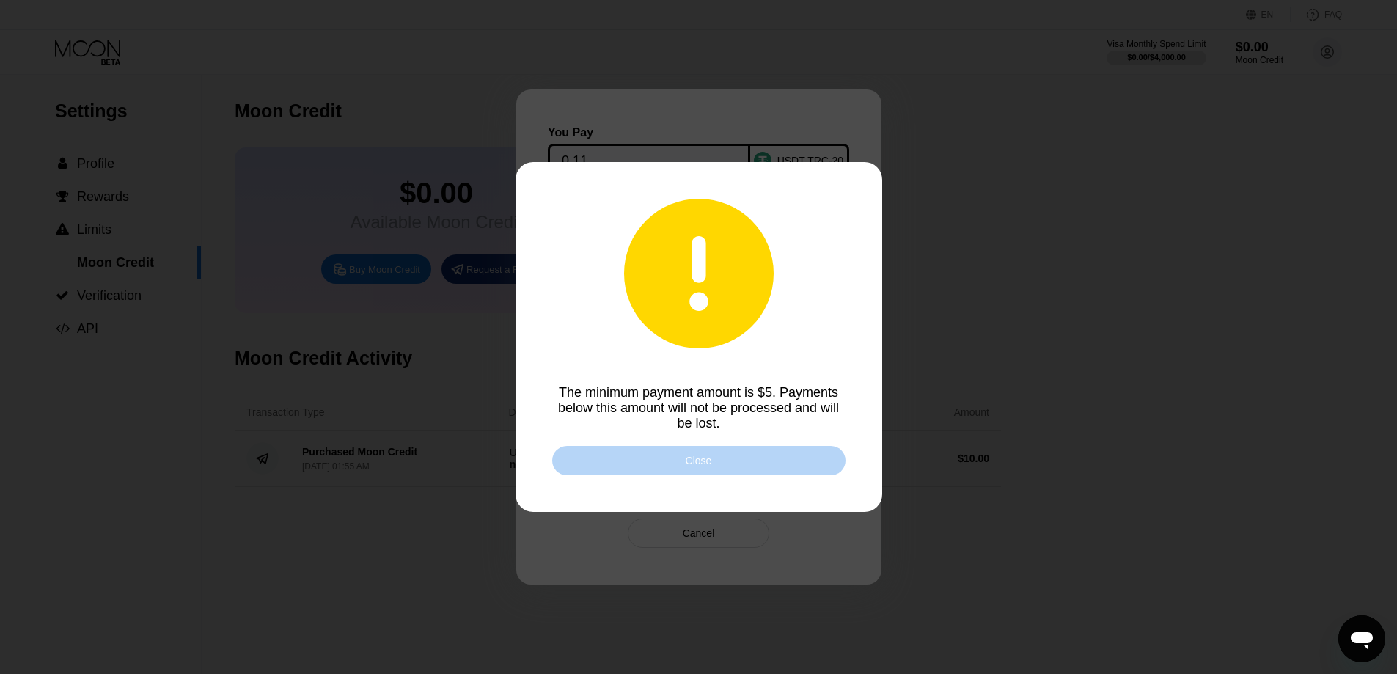
click at [659, 468] on div "Close" at bounding box center [698, 460] width 293 height 29
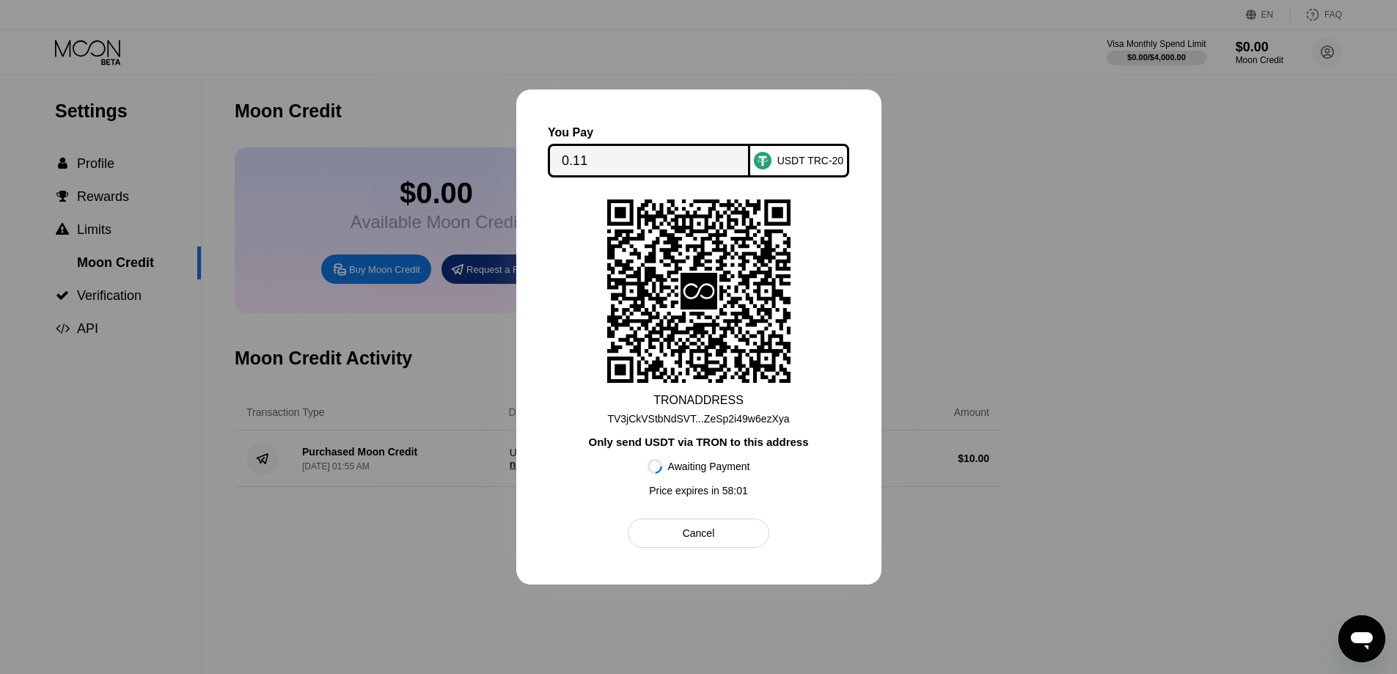
click at [597, 166] on input "0.11" at bounding box center [649, 160] width 175 height 29
click at [699, 526] on div "Cancel" at bounding box center [699, 532] width 142 height 29
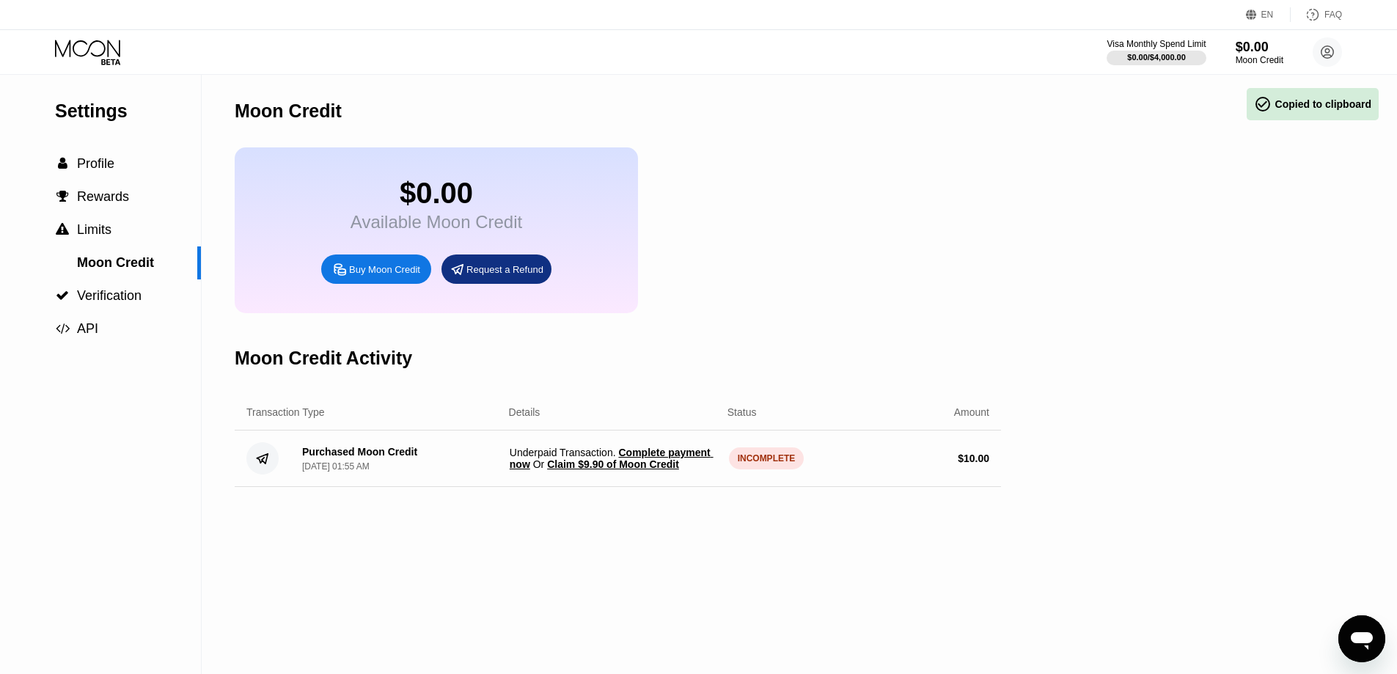
click at [638, 470] on span "Claim $9.90 of Moon Credit" at bounding box center [613, 464] width 132 height 12
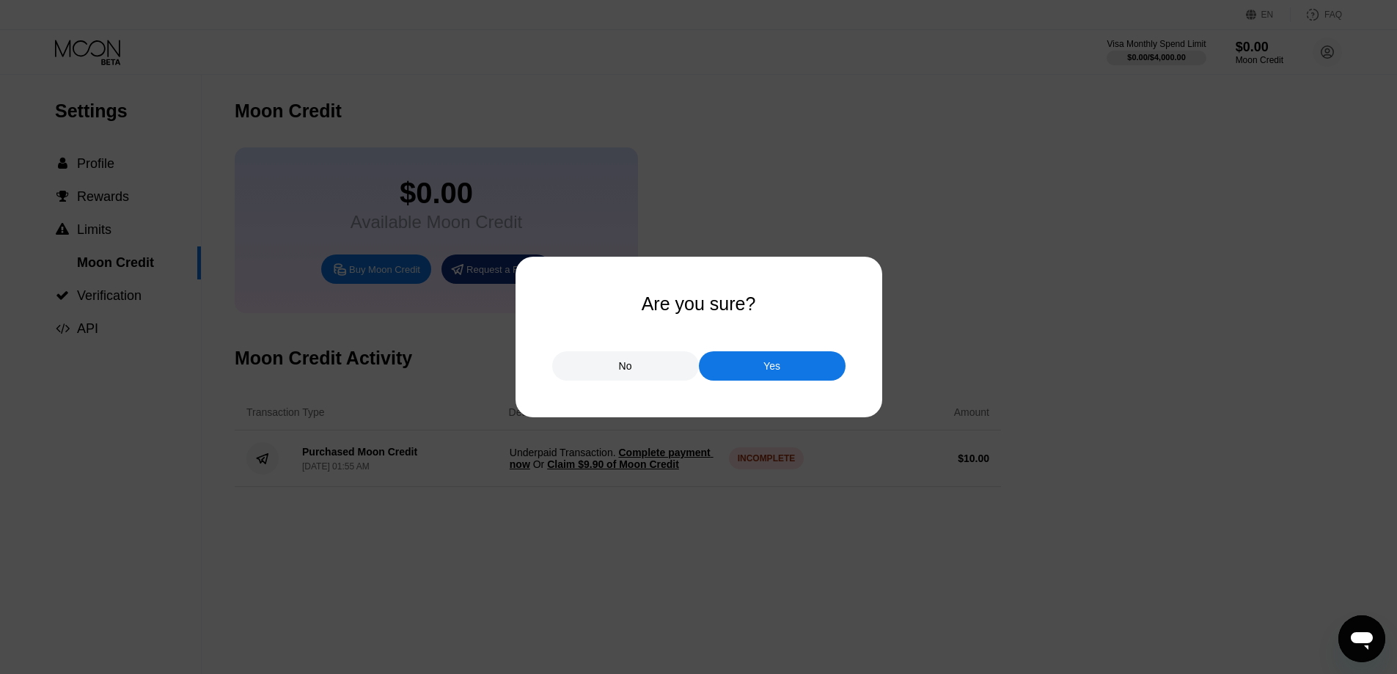
click at [756, 358] on div "Yes" at bounding box center [772, 365] width 147 height 29
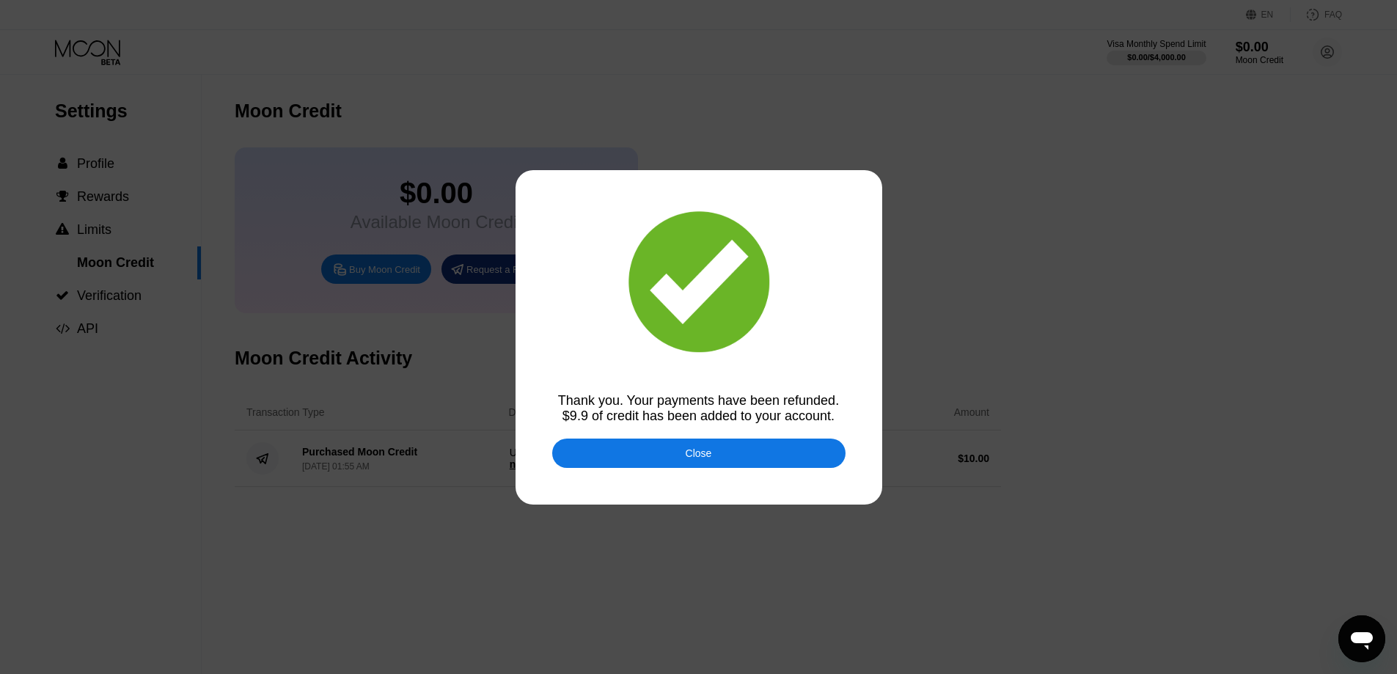
click at [659, 455] on div "Close" at bounding box center [698, 452] width 293 height 29
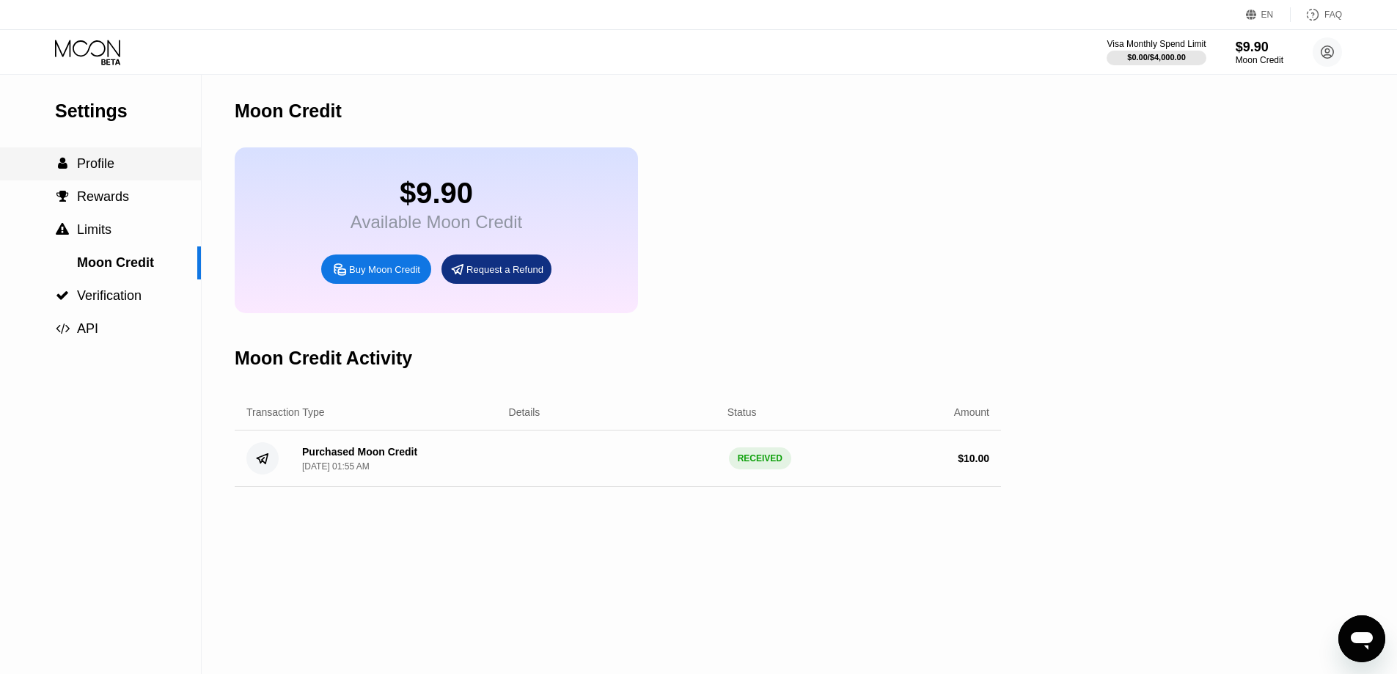
click at [93, 167] on span "Profile" at bounding box center [95, 163] width 37 height 15
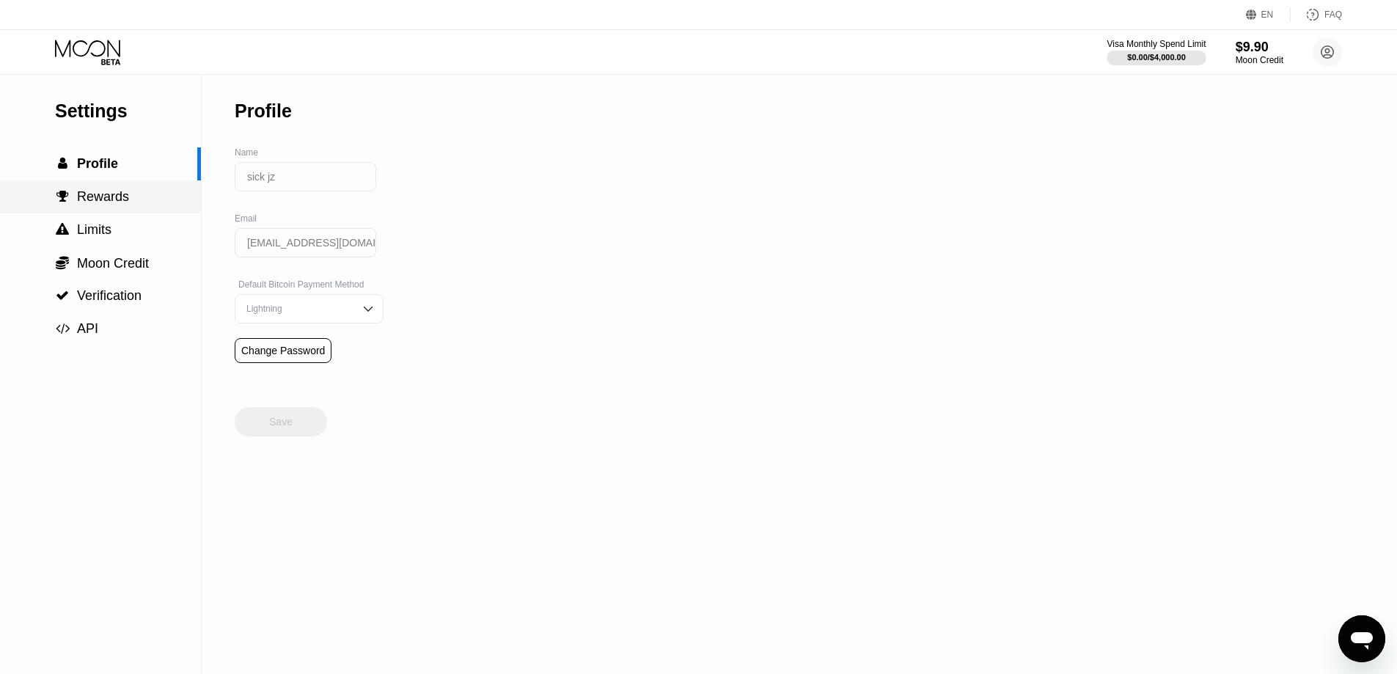
click at [147, 189] on div " Rewards" at bounding box center [100, 196] width 201 height 33
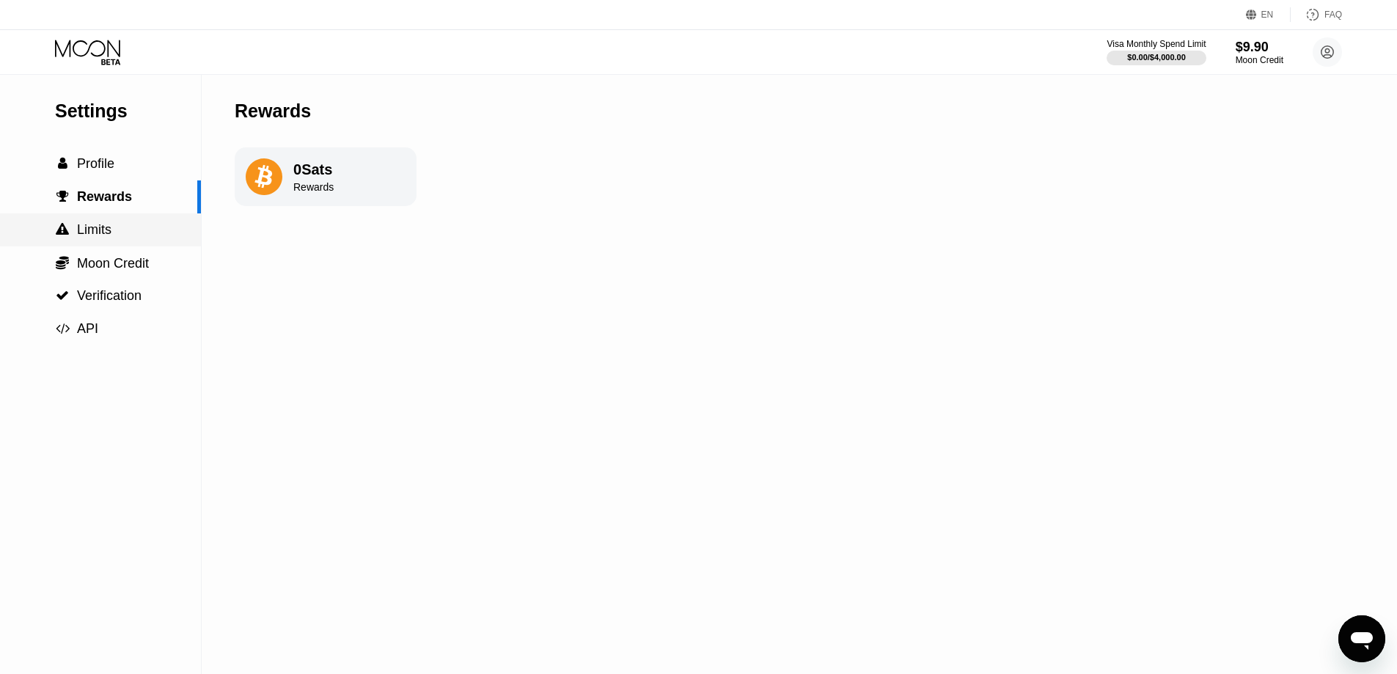
click at [134, 224] on div " Limits" at bounding box center [100, 229] width 201 height 15
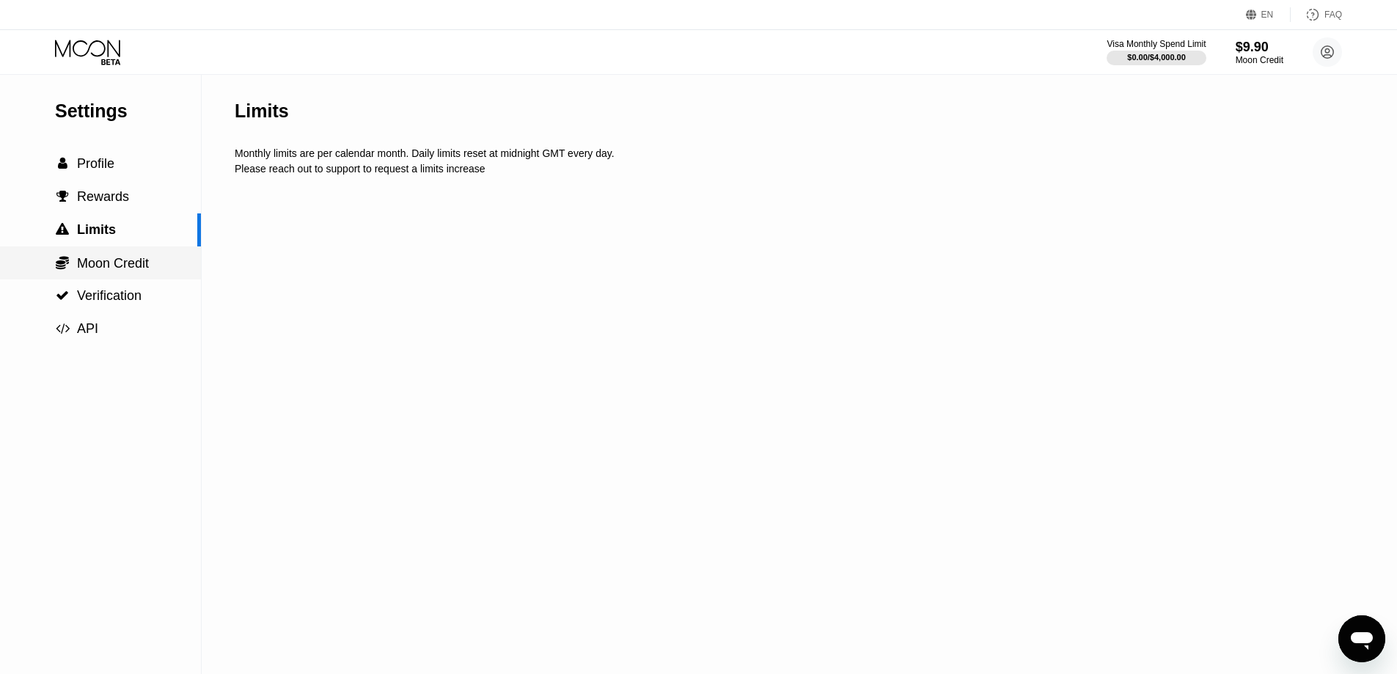
click at [142, 261] on span "Moon Credit" at bounding box center [113, 263] width 72 height 15
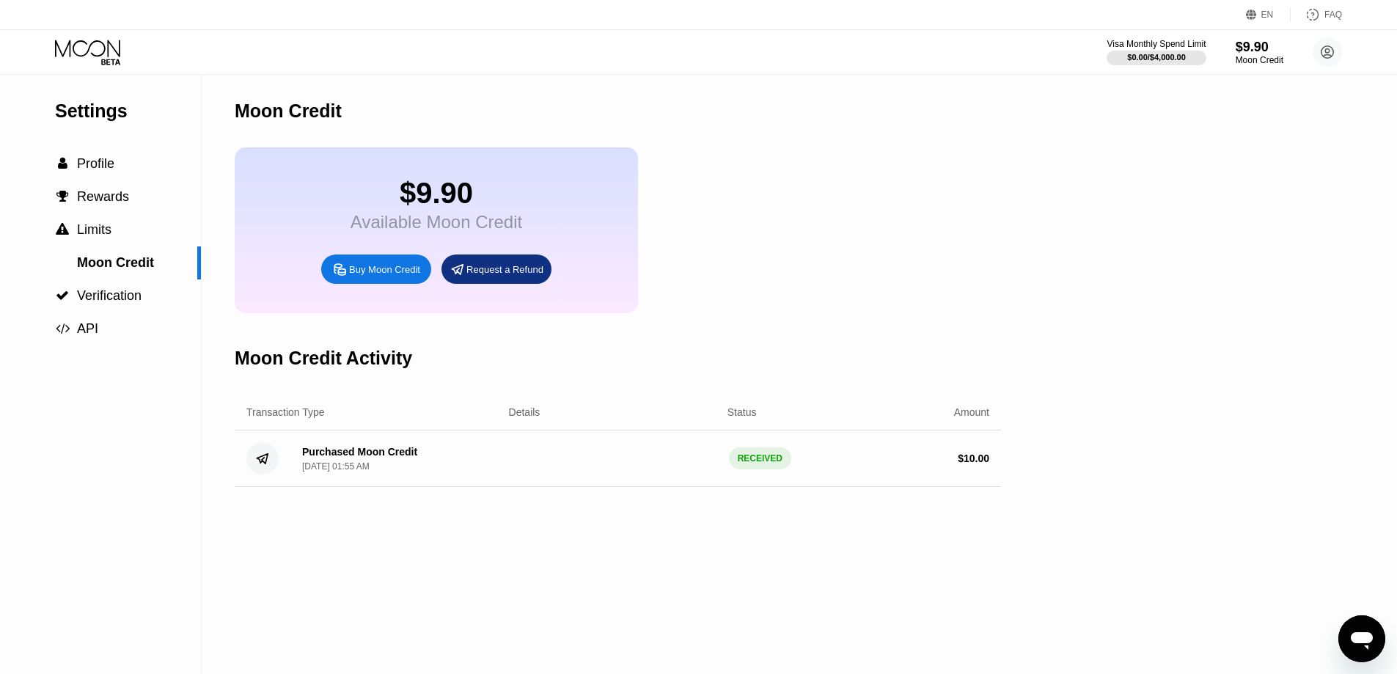
click at [394, 157] on div "$9.90 Available Moon Credit Buy Moon Credit Request a Refund" at bounding box center [436, 230] width 403 height 166
click at [405, 210] on div "$9.90" at bounding box center [436, 193] width 172 height 33
click at [149, 295] on div " Verification" at bounding box center [100, 295] width 201 height 15
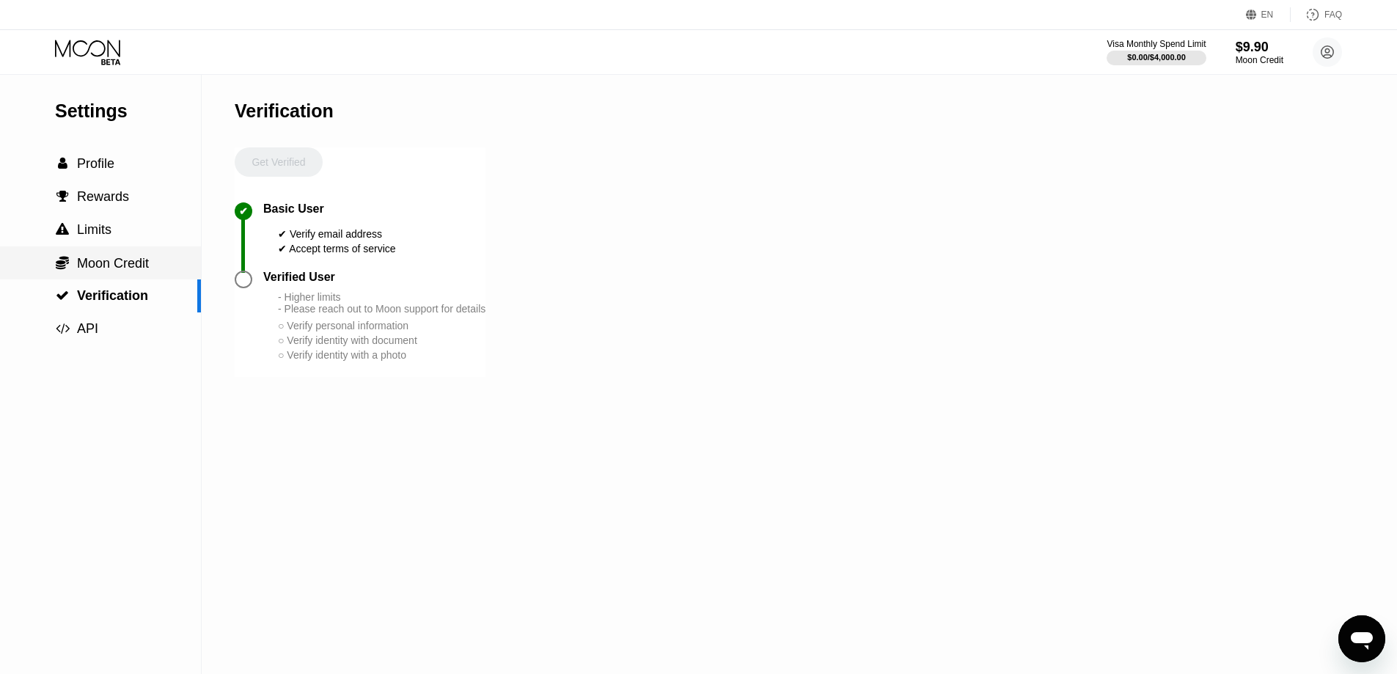
drag, startPoint x: 139, startPoint y: 271, endPoint x: 280, endPoint y: 251, distance: 142.3
click at [139, 271] on span "Moon Credit" at bounding box center [113, 263] width 72 height 15
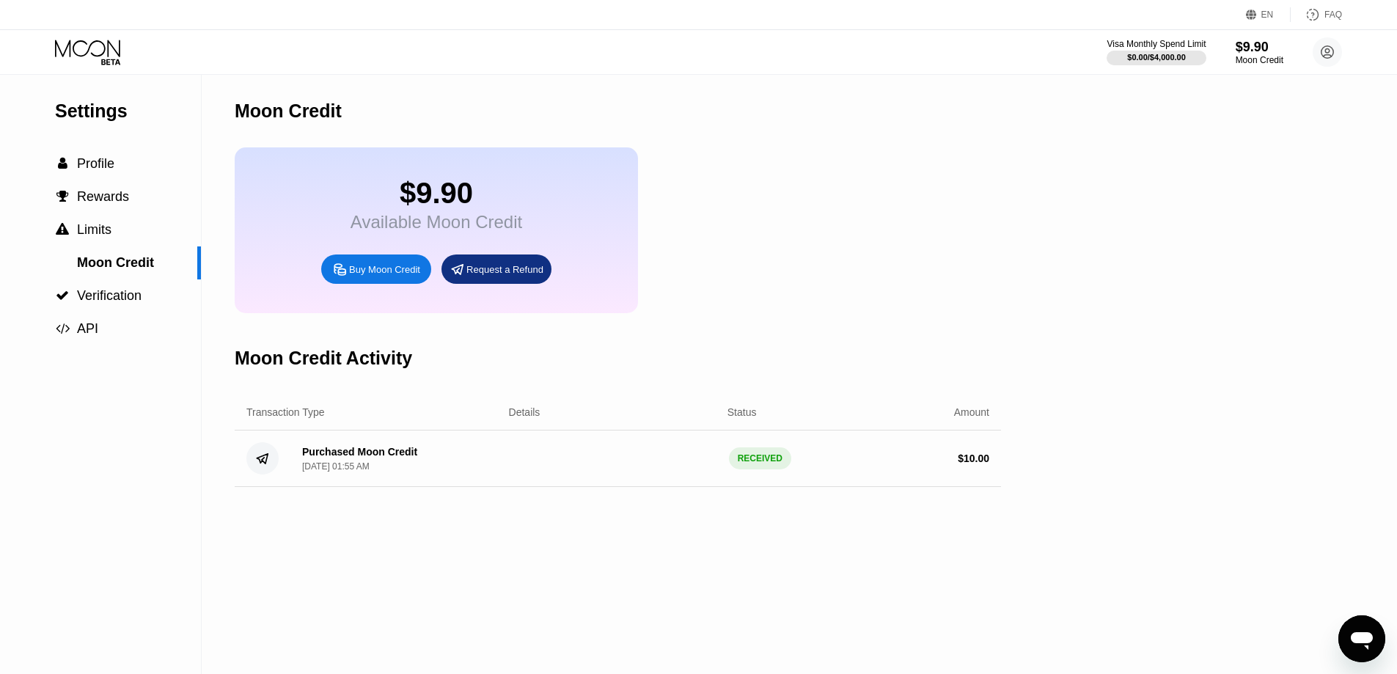
click at [755, 469] on div "RECEIVED" at bounding box center [760, 458] width 62 height 22
click at [1247, 56] on div "Moon Credit" at bounding box center [1259, 60] width 49 height 10
click at [1265, 47] on div "$9.90" at bounding box center [1259, 46] width 49 height 15
click at [1334, 52] on icon at bounding box center [1327, 52] width 12 height 12
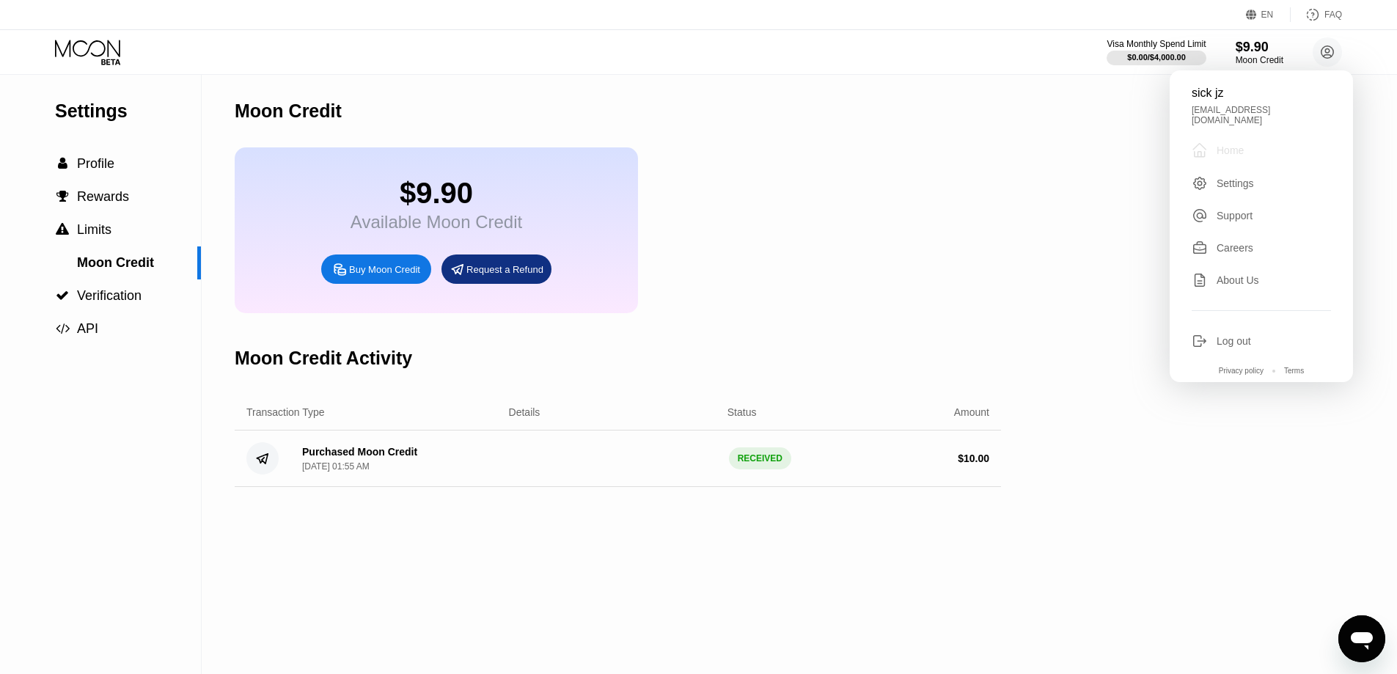
click at [1260, 144] on div " Home" at bounding box center [1260, 151] width 139 height 18
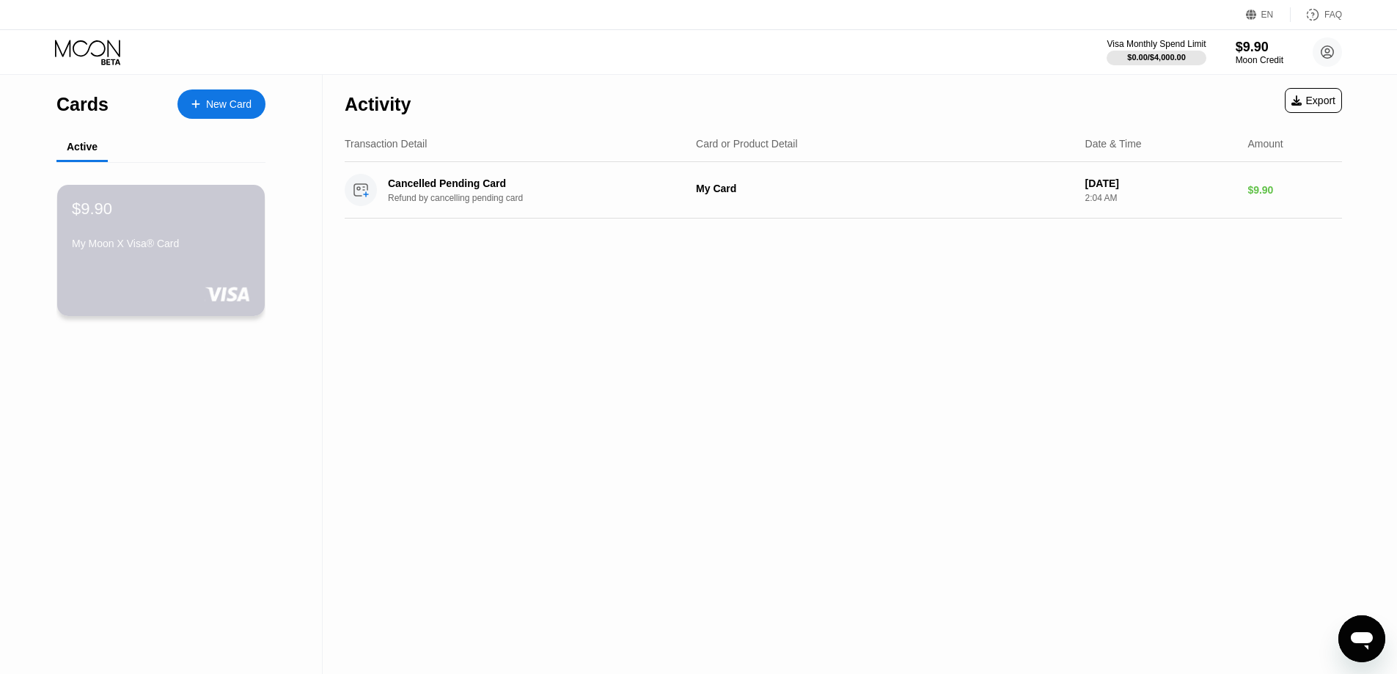
click at [229, 227] on div "$9.90 My Moon X Visa® Card" at bounding box center [161, 227] width 178 height 56
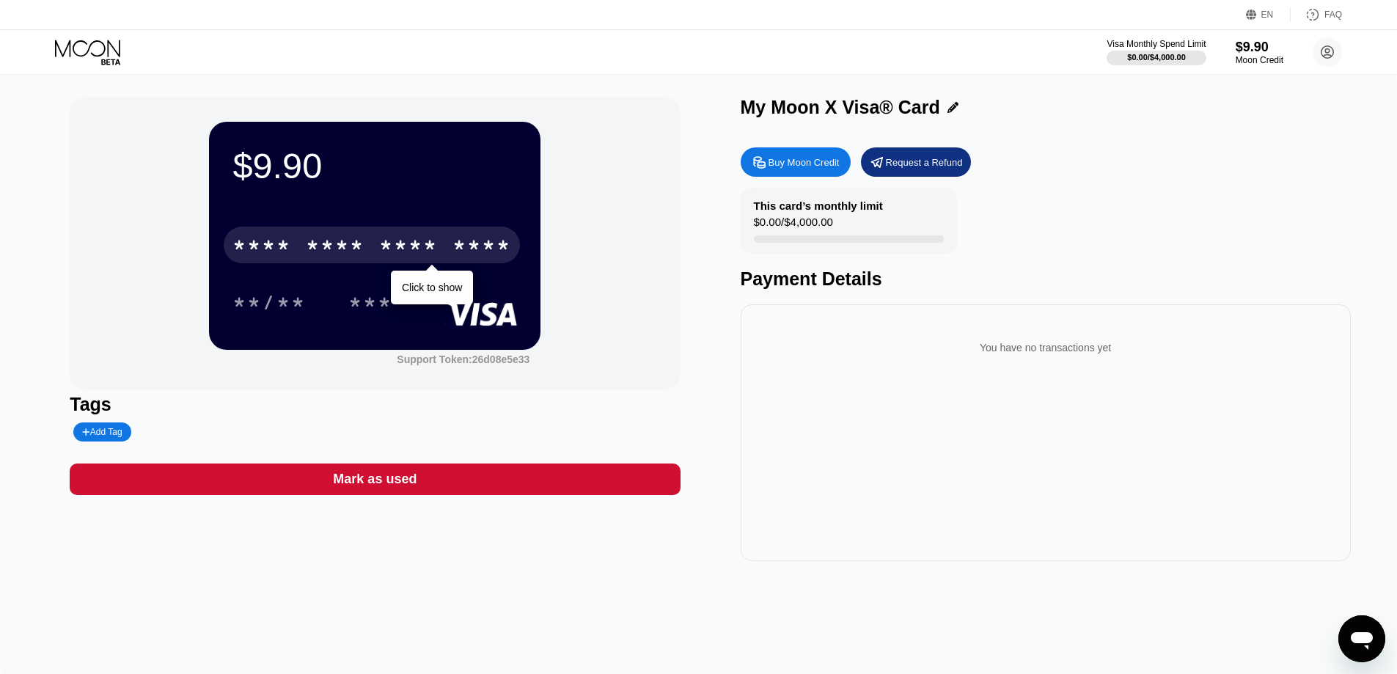
click at [405, 251] on div "* * * *" at bounding box center [408, 246] width 59 height 23
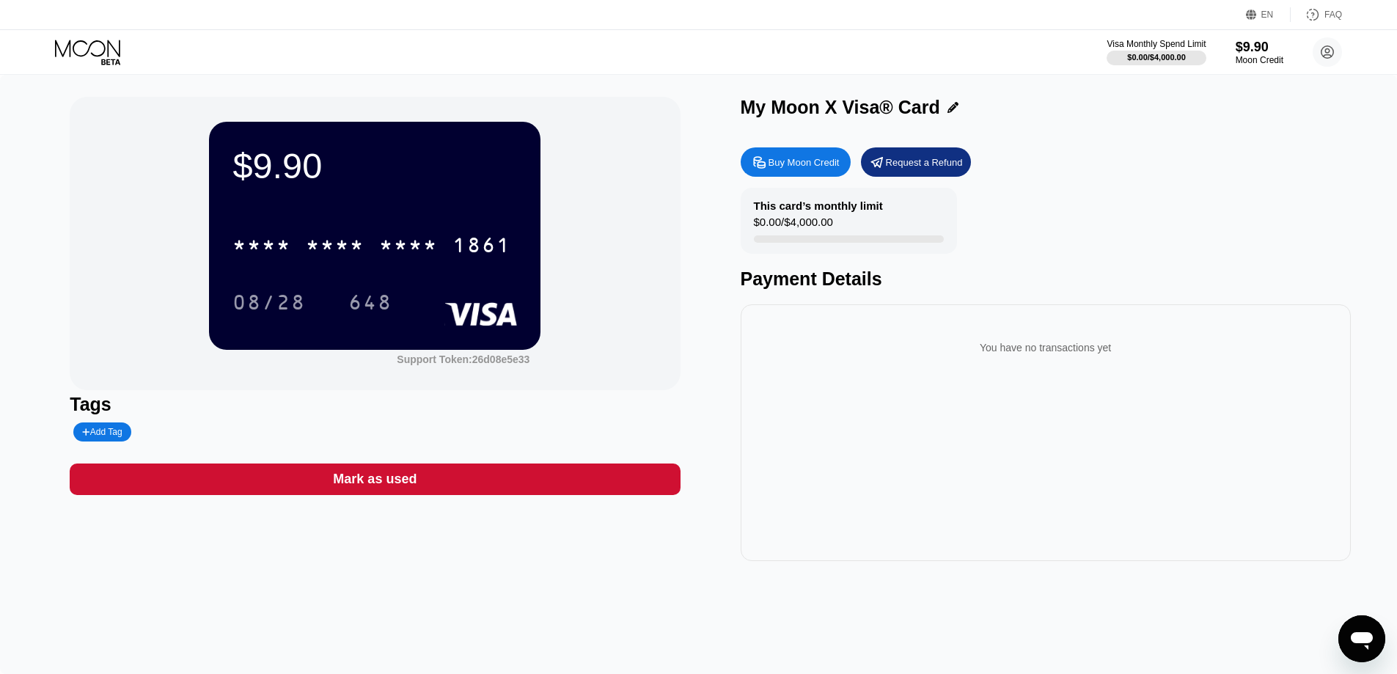
drag, startPoint x: 630, startPoint y: 92, endPoint x: 643, endPoint y: 22, distance: 71.6
click at [630, 92] on div "$9.90 * * * * * * * * * * * * 1861 08/28 648 Support Token: 26d08e5e33 Tags Add…" at bounding box center [698, 374] width 1397 height 599
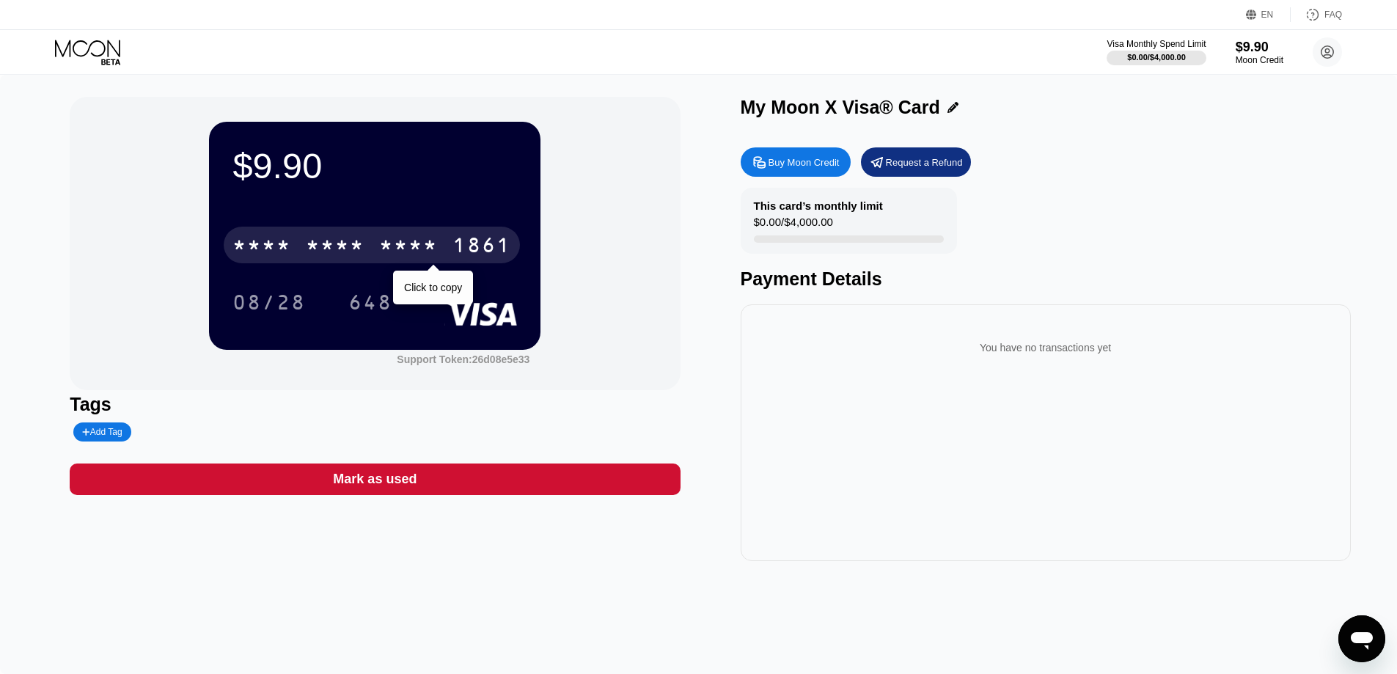
click at [477, 238] on div "1861" at bounding box center [481, 246] width 59 height 23
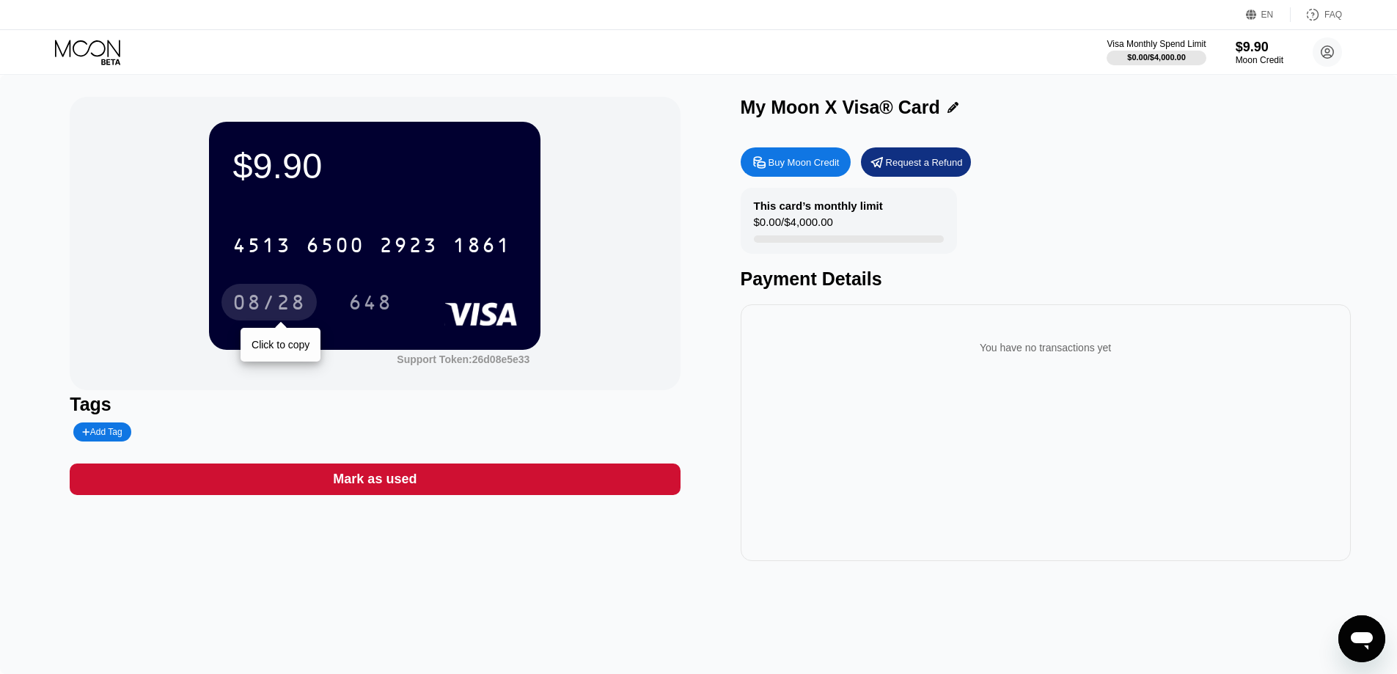
click at [293, 304] on div "08/28" at bounding box center [268, 304] width 73 height 23
